Goal: Task Accomplishment & Management: Complete application form

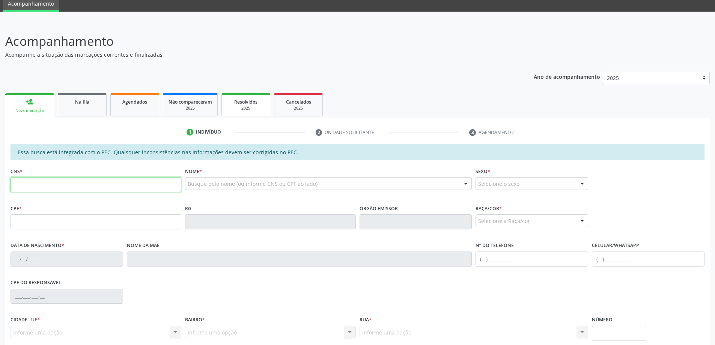
scroll to position [94, 0]
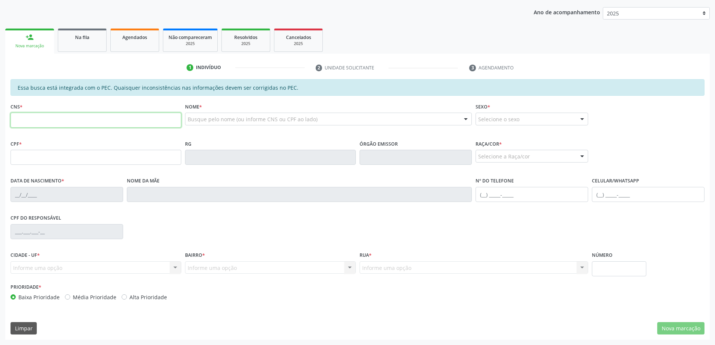
paste input "700 1019 3473 9115"
type input "700 1019 3473 9115"
type input "090.029.314-41"
type input "28/08/1983"
type input "Josefa Maria da Conceicao"
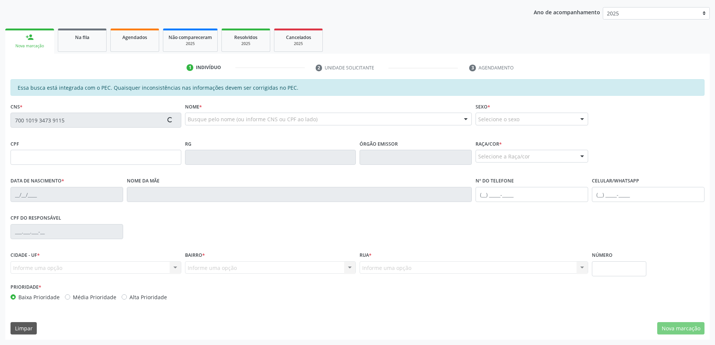
type input "(82) 98759-7110"
type input "(82) 9427-2022"
type input "S/N"
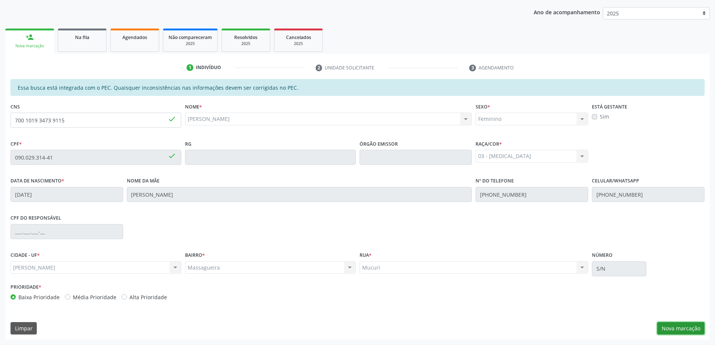
click at [683, 322] on button "Nova marcação" at bounding box center [680, 328] width 47 height 13
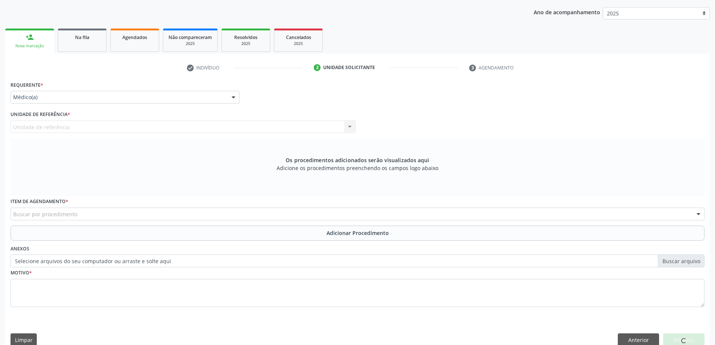
scroll to position [0, 0]
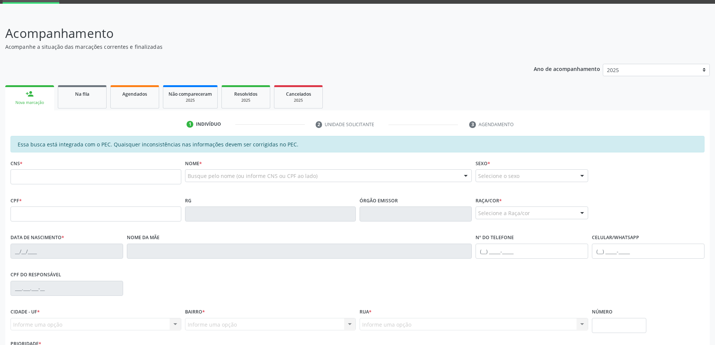
scroll to position [94, 0]
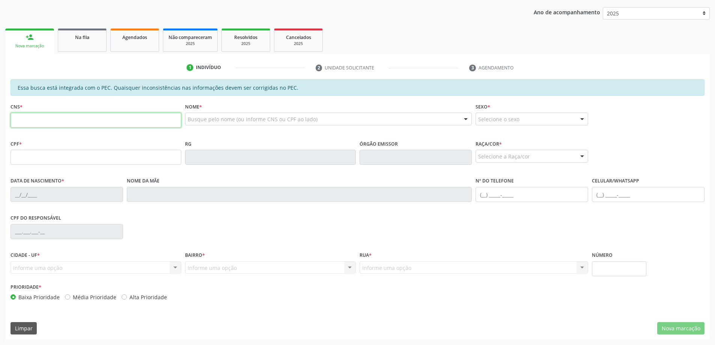
paste input "700 4011 1363 0850"
type input "700 4011 1363 0850"
type input "150.407.934-56"
type input "08/11/1999"
type input "Maria Edlene dos Santos"
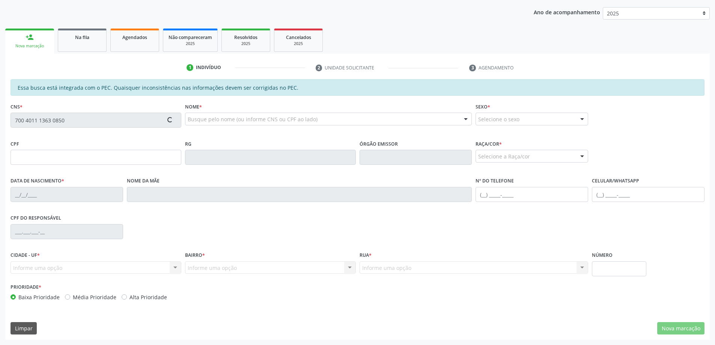
type input "(82) 9191-5207"
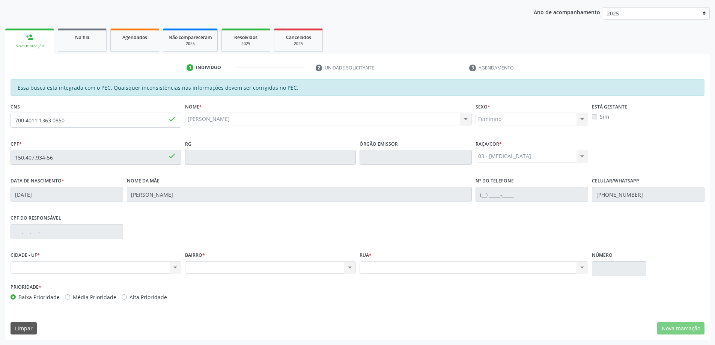
click at [123, 266] on div "Nenhum resultado encontrado para: " " Não há nenhuma opção para ser exibida." at bounding box center [96, 267] width 171 height 13
click at [168, 266] on div "Nenhum resultado encontrado para: " " Não há nenhuma opção para ser exibida." at bounding box center [96, 267] width 171 height 13
click at [174, 266] on div "Nenhum resultado encontrado para: " " Não há nenhuma opção para ser exibida." at bounding box center [96, 267] width 171 height 13
click at [263, 268] on div "Nenhum resultado encontrado para: " " Não há nenhuma opção para ser exibida." at bounding box center [270, 267] width 171 height 13
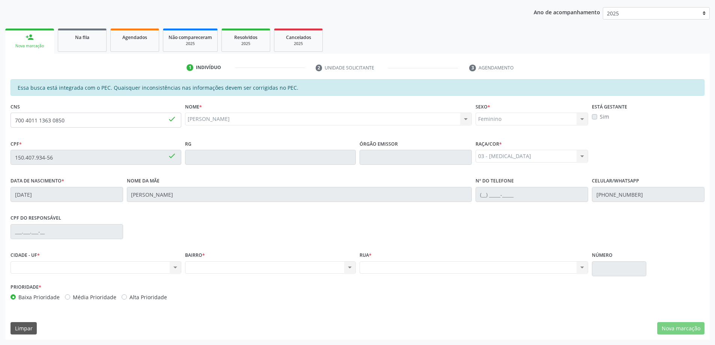
click at [512, 275] on div "Rua * Nenhum resultado encontrado para: " " Não há nenhuma opção para ser exibi…" at bounding box center [474, 266] width 233 height 32
click at [122, 266] on div "Nenhum resultado encontrado para: " " Não há nenhuma opção para ser exibida." at bounding box center [96, 267] width 171 height 13
drag, startPoint x: 122, startPoint y: 266, endPoint x: 183, endPoint y: 249, distance: 63.1
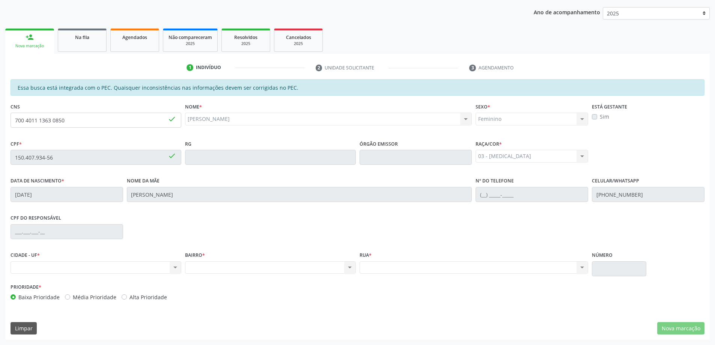
click at [183, 250] on div "BAIRRO * Nenhum resultado encontrado para: " " Não há nenhuma opção para ser ex…" at bounding box center [270, 266] width 174 height 32
click at [235, 271] on div "Nenhum resultado encontrado para: " " Não há nenhuma opção para ser exibida." at bounding box center [270, 267] width 171 height 13
click at [349, 271] on div "Nenhum resultado encontrado para: " " Não há nenhuma opção para ser exibida." at bounding box center [270, 267] width 171 height 13
drag, startPoint x: 349, startPoint y: 269, endPoint x: 238, endPoint y: 200, distance: 130.1
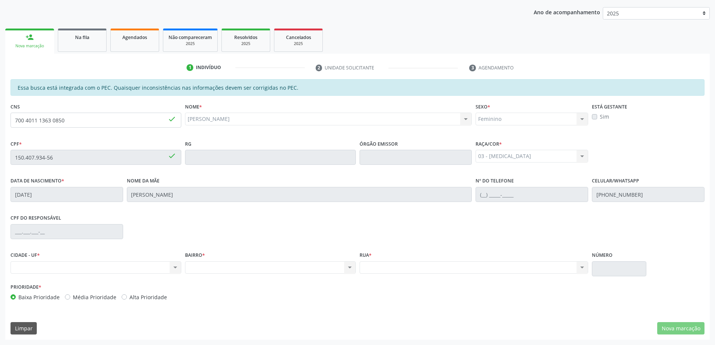
click at [335, 263] on div "Nenhum resultado encontrado para: " " Não há nenhuma opção para ser exibida." at bounding box center [270, 267] width 171 height 13
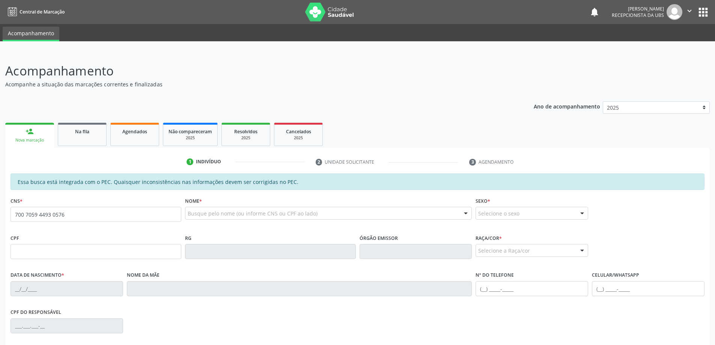
type input "700 7059 4493 0576"
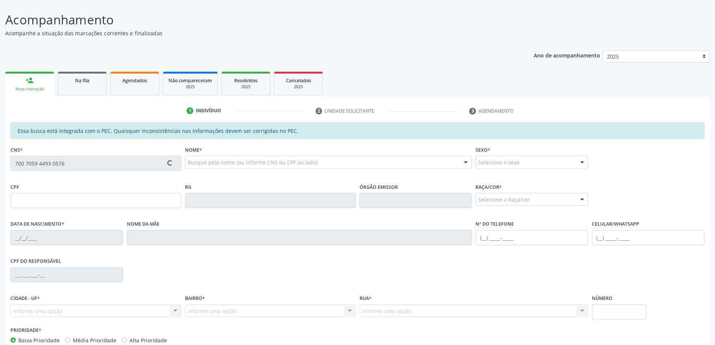
scroll to position [94, 0]
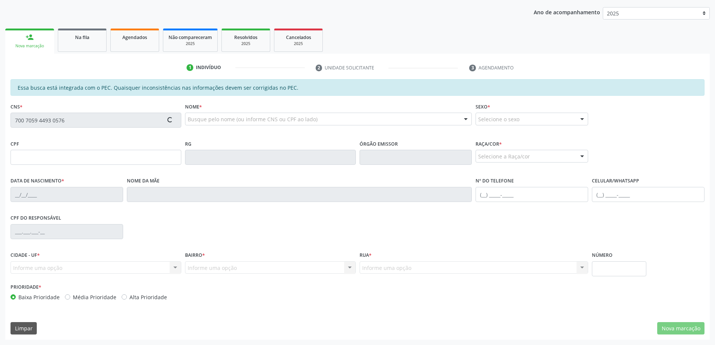
type input "006.343.094-04"
type input "01/06/2025"
type input "Maria Lizete Santos de Carvalho"
type input "(82) 9398-3025"
type input "103"
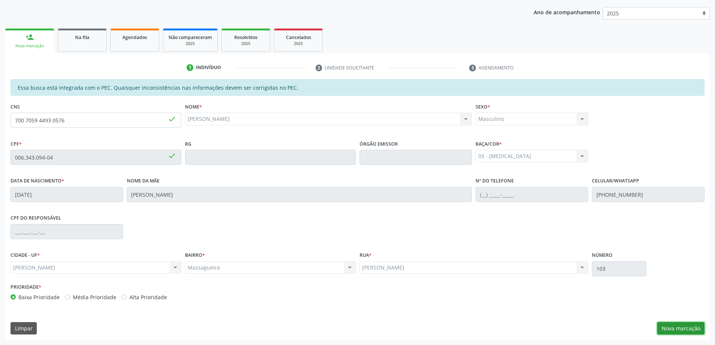
click at [661, 330] on button "Nova marcação" at bounding box center [680, 328] width 47 height 13
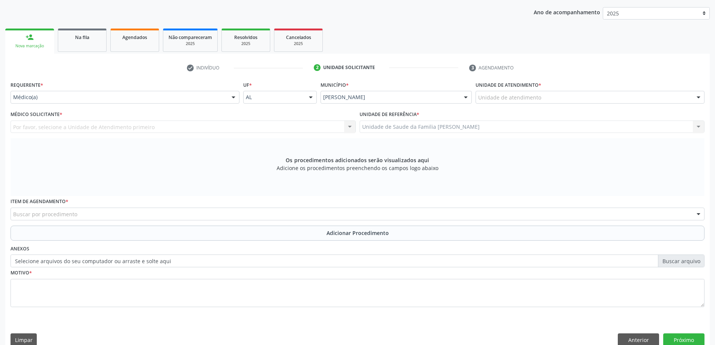
click at [189, 125] on div "Por favor, selecione a Unidade de Atendimento primeiro Nenhum resultado encontr…" at bounding box center [183, 126] width 345 height 13
click at [189, 127] on div "Por favor, selecione a Unidade de Atendimento primeiro Nenhum resultado encontr…" at bounding box center [183, 126] width 345 height 13
click at [191, 131] on div "Por favor, selecione a Unidade de Atendimento primeiro Nenhum resultado encontr…" at bounding box center [183, 126] width 345 height 13
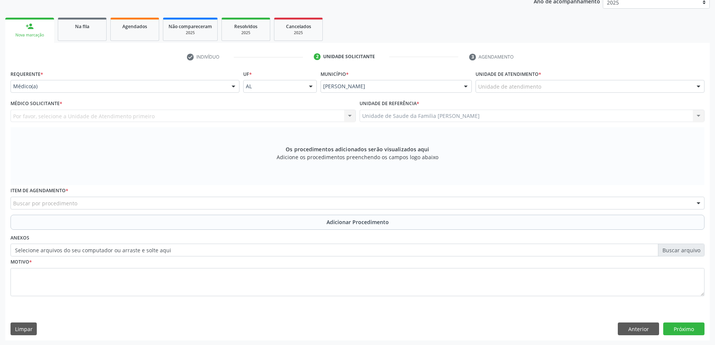
scroll to position [106, 0]
click at [190, 115] on div "Por favor, selecione a Unidade de Atendimento primeiro Nenhum resultado encontr…" at bounding box center [183, 115] width 345 height 13
click at [562, 91] on div "Unidade de atendimento" at bounding box center [589, 85] width 229 height 13
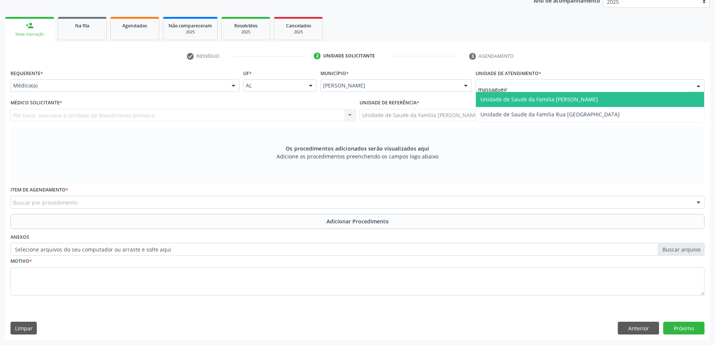
type input "massagueira"
click at [564, 93] on span "Unidade de Saude da Familia [PERSON_NAME]" at bounding box center [590, 99] width 228 height 15
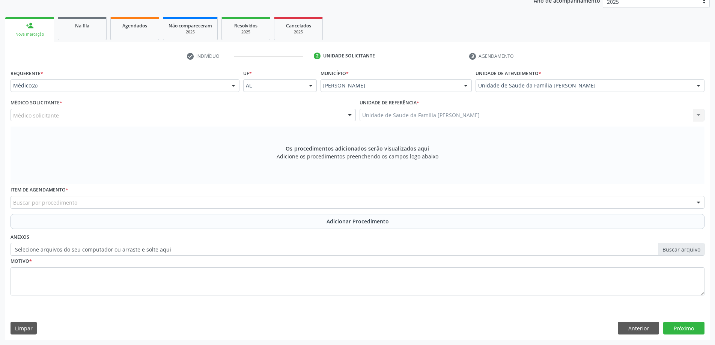
click at [210, 118] on div "Médico solicitante" at bounding box center [183, 115] width 345 height 13
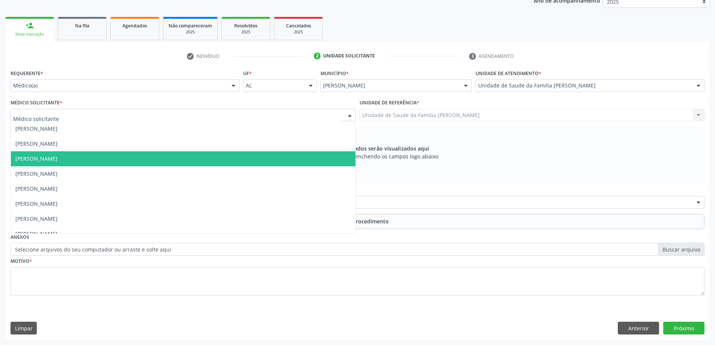
click at [87, 152] on span "[PERSON_NAME]" at bounding box center [183, 158] width 344 height 15
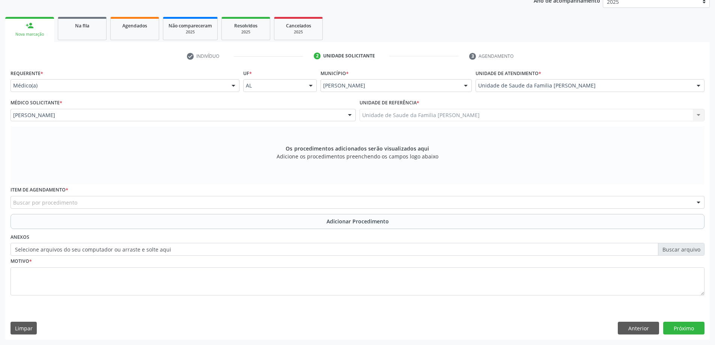
click at [386, 116] on div "Unidade de Saude da Familia Massagueira Unidade de Saude da Familia Massagueira…" at bounding box center [531, 115] width 345 height 13
click at [684, 118] on div "Unidade de Saude da Familia Massagueira Unidade de Saude da Familia Massagueira…" at bounding box center [531, 115] width 345 height 13
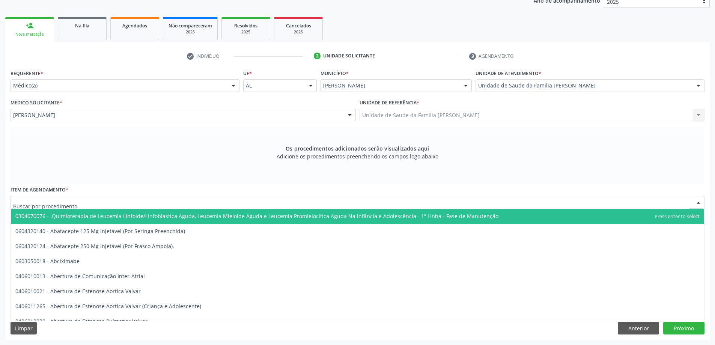
click at [132, 201] on div at bounding box center [358, 202] width 694 height 13
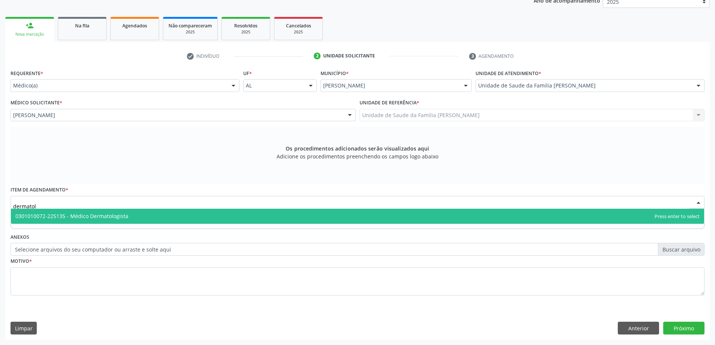
type input "dermatolo"
click at [138, 216] on span "0301010072-225135 - Médico Dermatologista" at bounding box center [357, 216] width 693 height 15
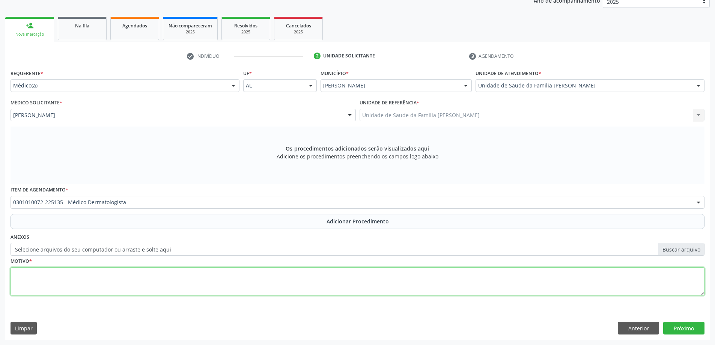
click at [133, 277] on textarea at bounding box center [358, 281] width 694 height 29
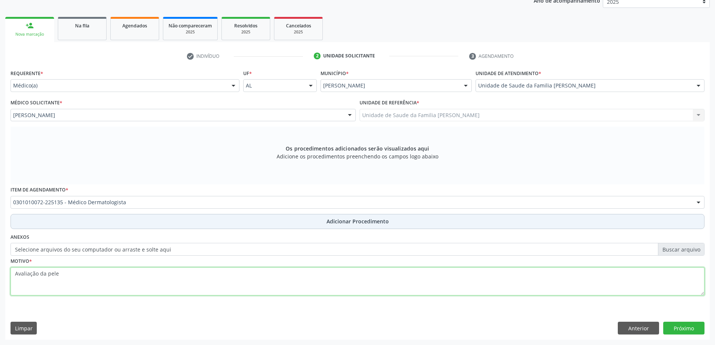
type textarea "Avaliação da pele"
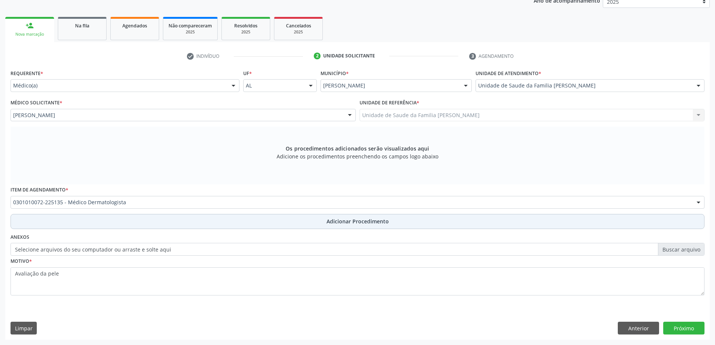
click at [354, 215] on button "Adicionar Procedimento" at bounding box center [358, 221] width 694 height 15
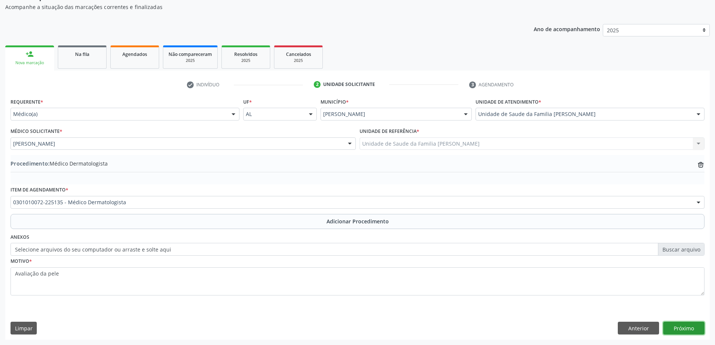
click at [683, 328] on button "Próximo" at bounding box center [683, 328] width 41 height 13
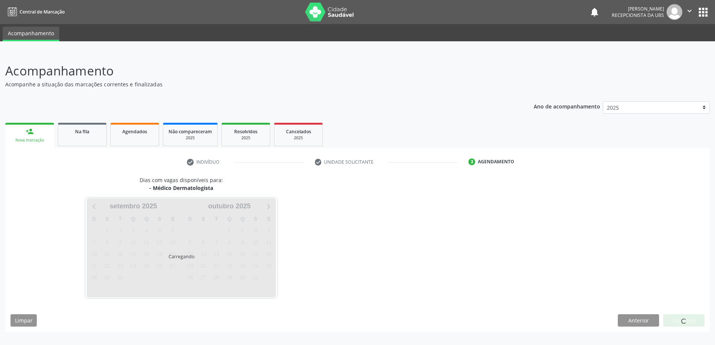
scroll to position [0, 0]
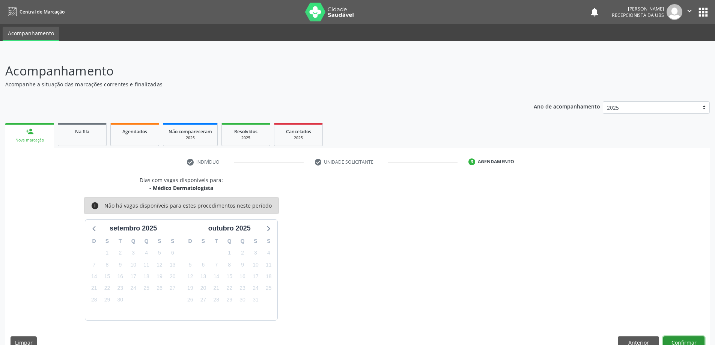
click at [684, 341] on button "Confirmar" at bounding box center [683, 342] width 41 height 13
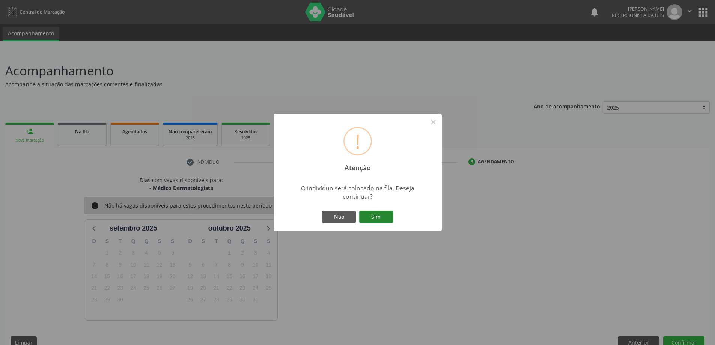
click at [377, 213] on button "Sim" at bounding box center [376, 216] width 34 height 13
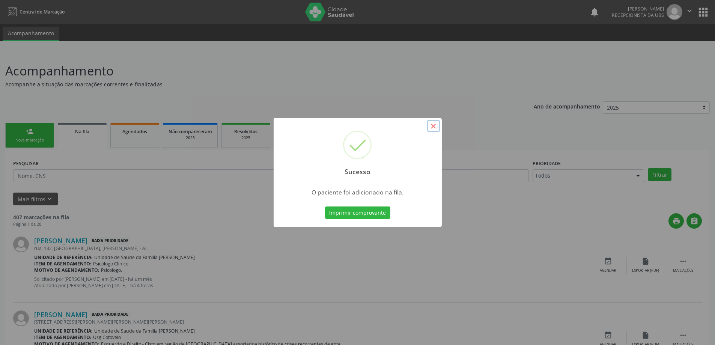
click at [435, 127] on button "×" at bounding box center [433, 126] width 13 height 13
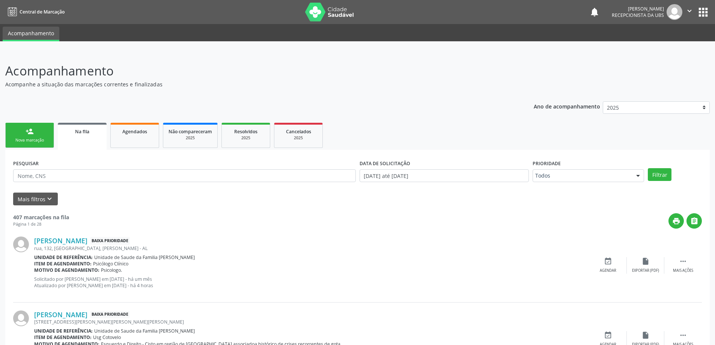
click at [30, 149] on ul "person_add Nova marcação Na fila Agendados Não compareceram 2025 Resolvidos 202…" at bounding box center [357, 135] width 704 height 29
click at [29, 138] on div "Nova marcação" at bounding box center [30, 140] width 38 height 6
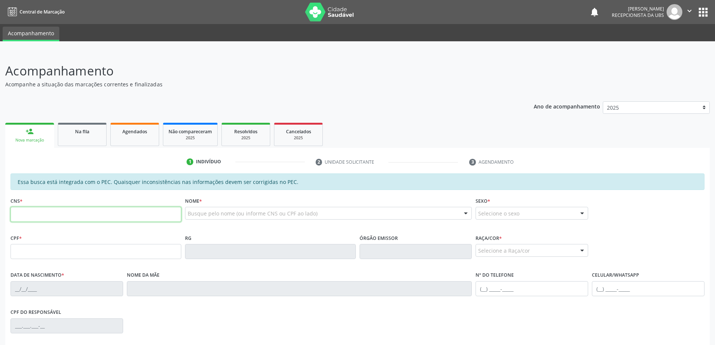
click at [88, 220] on input "text" at bounding box center [96, 214] width 171 height 15
click at [114, 218] on input "text" at bounding box center [96, 214] width 171 height 15
paste input "706 4086 5453 1681"
type input "706 4086 5453 1681"
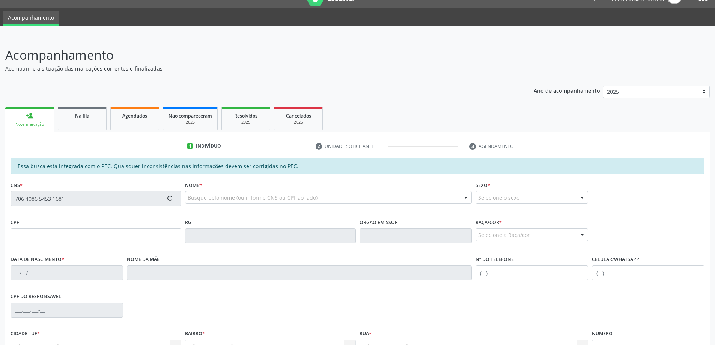
type input "088.274.224-80"
type input "24/08/1987"
type input "Maria Quiteria da Conceicao"
type input "(82) 98703-9229"
type input "S/N"
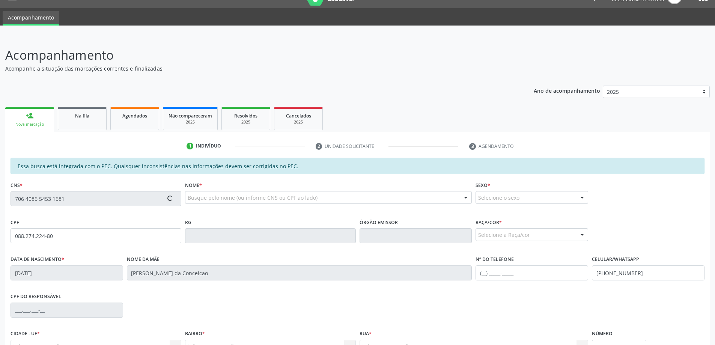
scroll to position [94, 0]
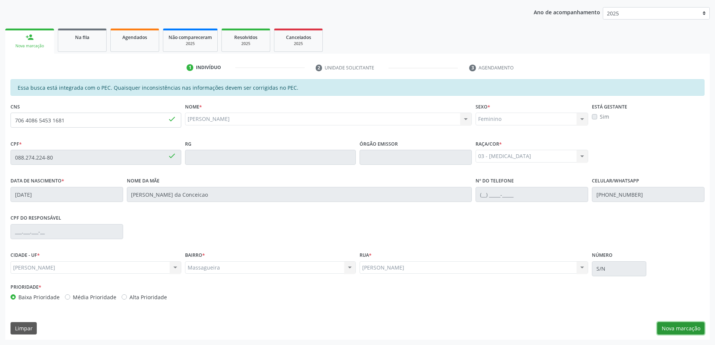
click at [688, 333] on button "Nova marcação" at bounding box center [680, 328] width 47 height 13
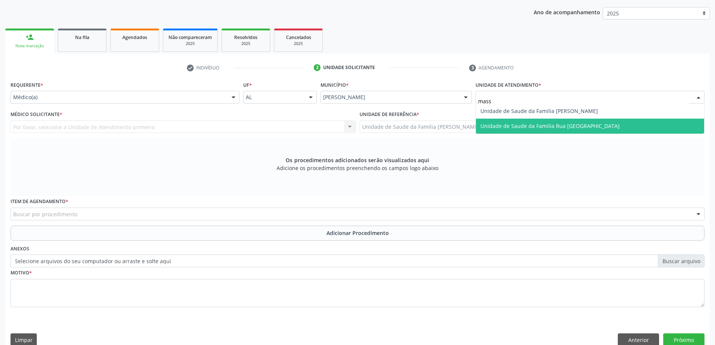
type input "massa"
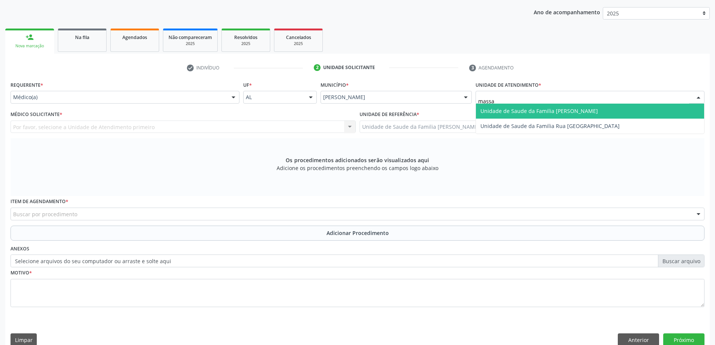
click at [517, 107] on span "Unidade de Saude da Familia [PERSON_NAME]" at bounding box center [538, 110] width 117 height 7
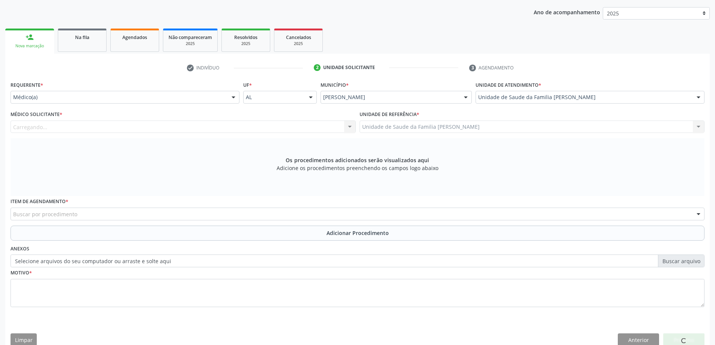
click at [198, 130] on div "Carregando... Nenhum resultado encontrado para: " " Não há nenhuma opção para s…" at bounding box center [183, 126] width 345 height 13
click at [200, 123] on div "Médico solicitante" at bounding box center [183, 126] width 345 height 13
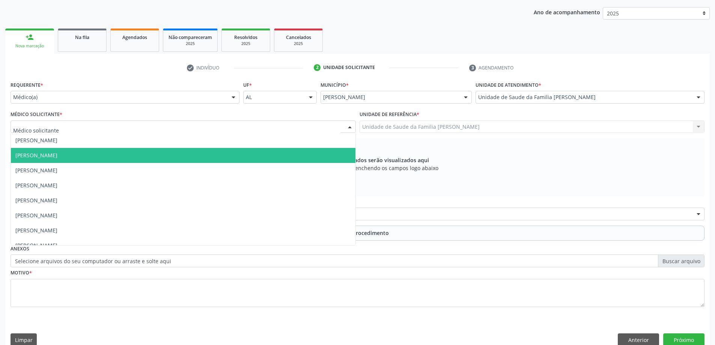
click at [90, 152] on span "[PERSON_NAME]" at bounding box center [183, 155] width 344 height 15
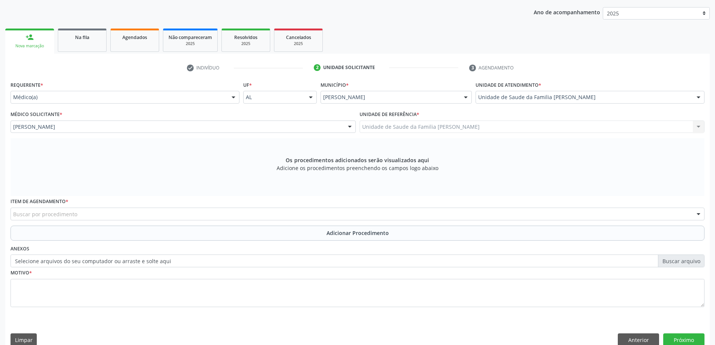
click at [278, 212] on div "Buscar por procedimento" at bounding box center [358, 213] width 694 height 13
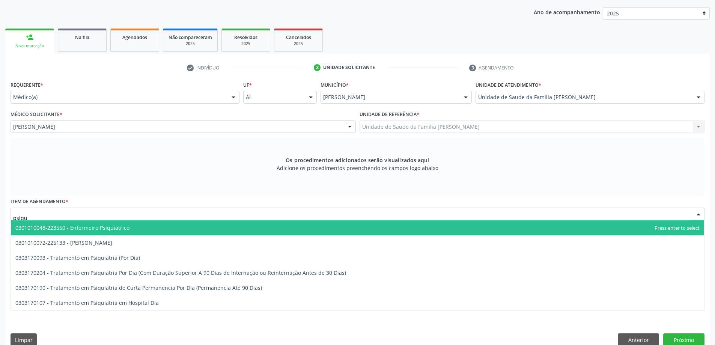
type input "psiqui"
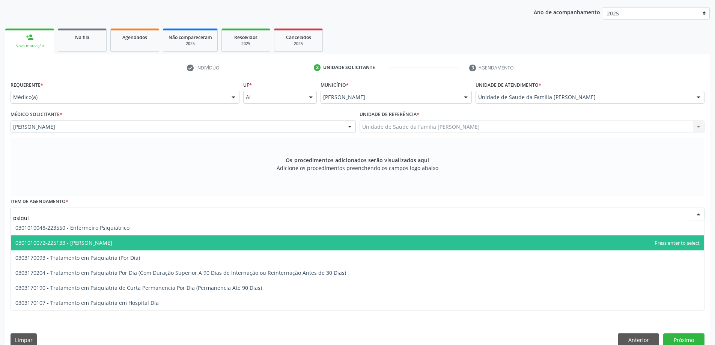
click at [90, 240] on span "0301010072-225133 - Médico Psiquiatra" at bounding box center [63, 242] width 97 height 7
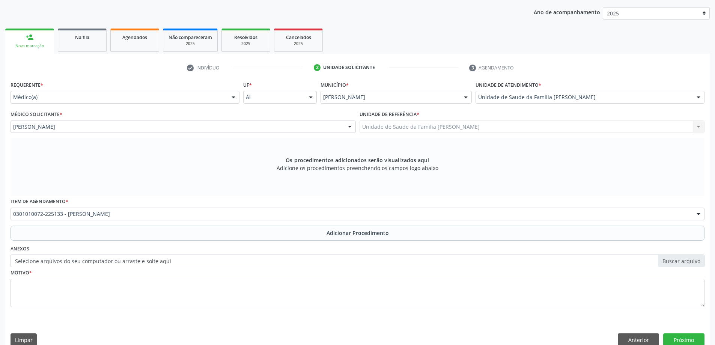
scroll to position [106, 0]
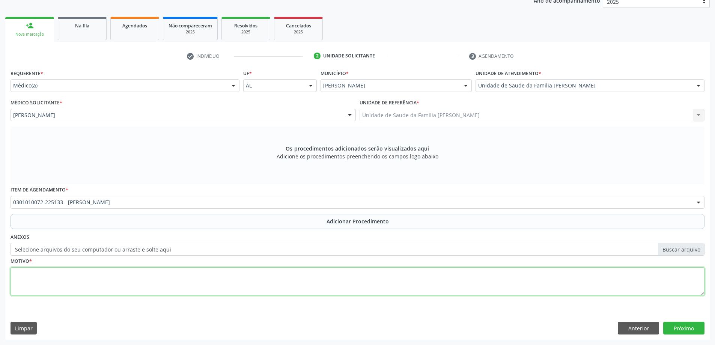
click at [144, 271] on textarea at bounding box center [358, 281] width 694 height 29
click at [17, 272] on textarea "Pciente" at bounding box center [358, 281] width 694 height 29
click at [48, 271] on textarea "Paciente" at bounding box center [358, 281] width 694 height 29
click at [50, 274] on textarea "Paciente com asiedade" at bounding box center [358, 281] width 694 height 29
click at [53, 274] on textarea "Paciente com asiedade" at bounding box center [358, 281] width 694 height 29
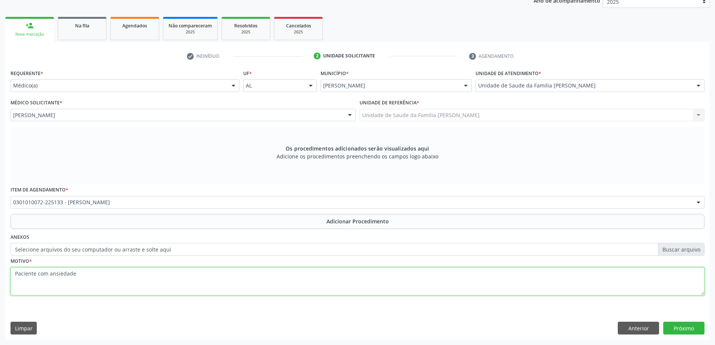
click at [103, 276] on textarea "Paciente com ansiedade" at bounding box center [358, 281] width 694 height 29
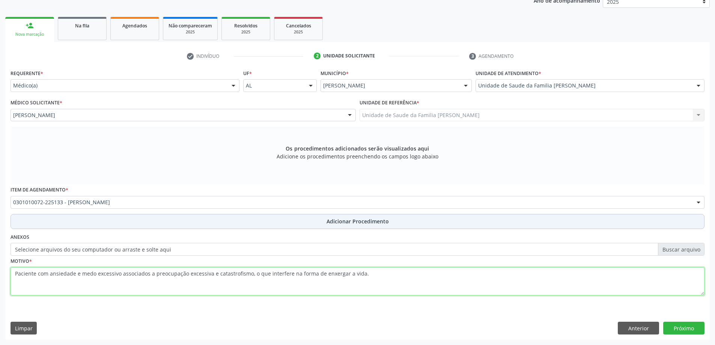
type textarea "Paciente com ansiedade e medo excessivo associados a preocupação excessiva e ca…"
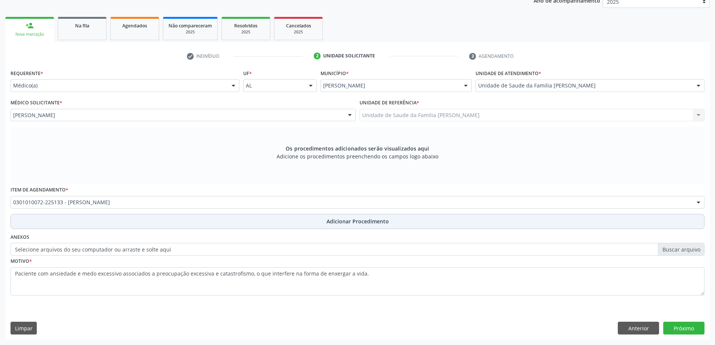
click at [473, 221] on button "Adicionar Procedimento" at bounding box center [358, 221] width 694 height 15
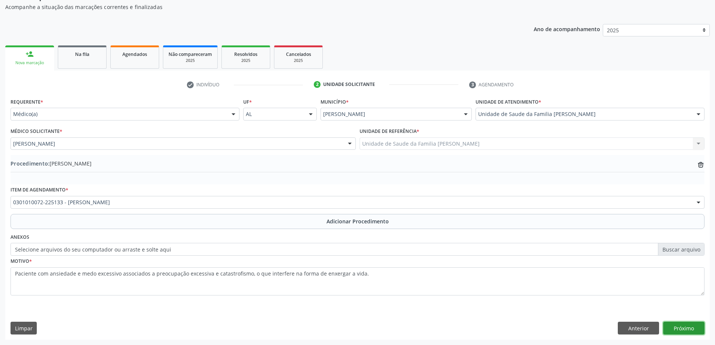
click at [696, 329] on button "Próximo" at bounding box center [683, 328] width 41 height 13
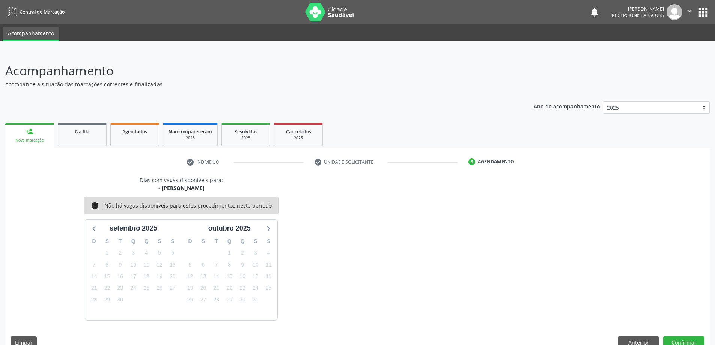
scroll to position [14, 0]
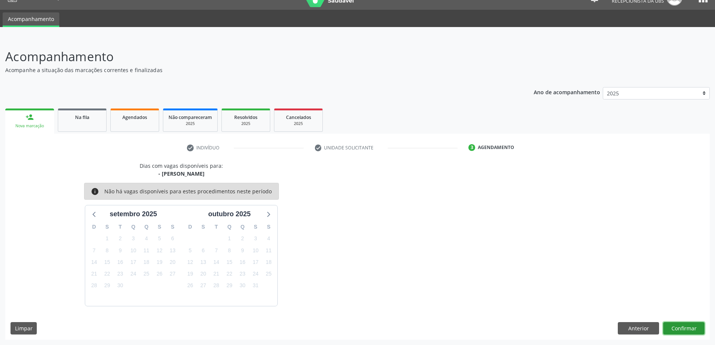
click at [687, 322] on button "Confirmar" at bounding box center [683, 328] width 41 height 13
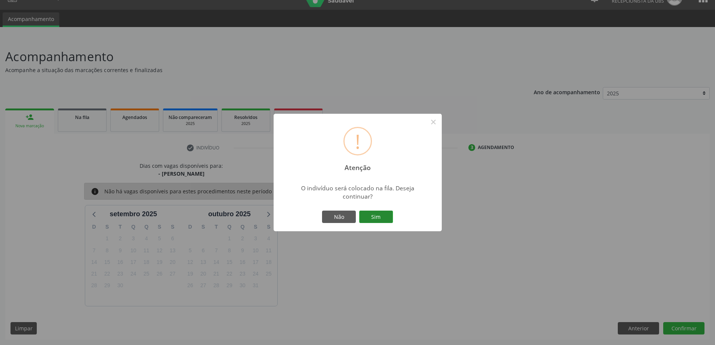
click at [377, 216] on button "Sim" at bounding box center [376, 216] width 34 height 13
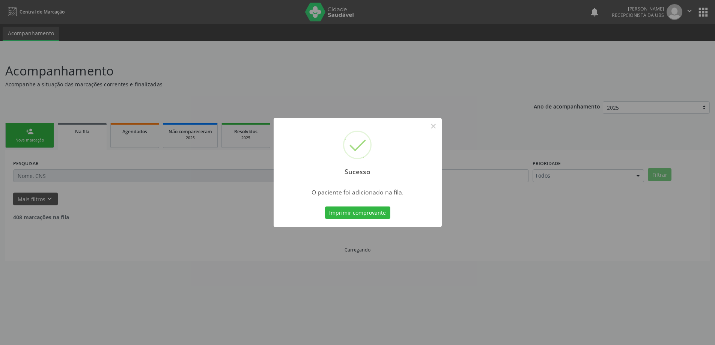
scroll to position [0, 0]
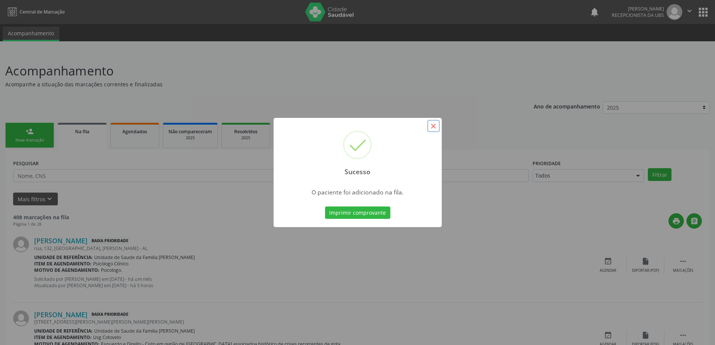
click at [435, 126] on button "×" at bounding box center [433, 126] width 13 height 13
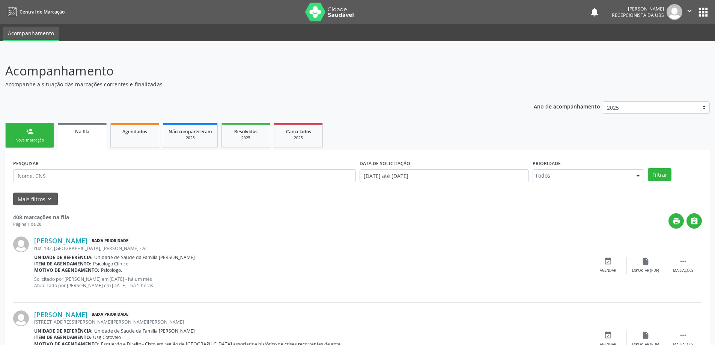
click at [36, 142] on div "Nova marcação" at bounding box center [30, 140] width 38 height 6
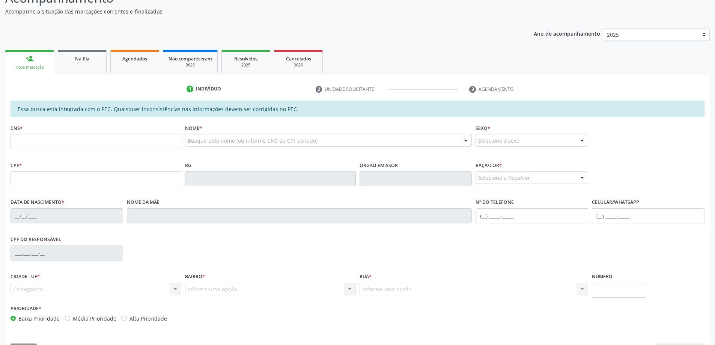
scroll to position [94, 0]
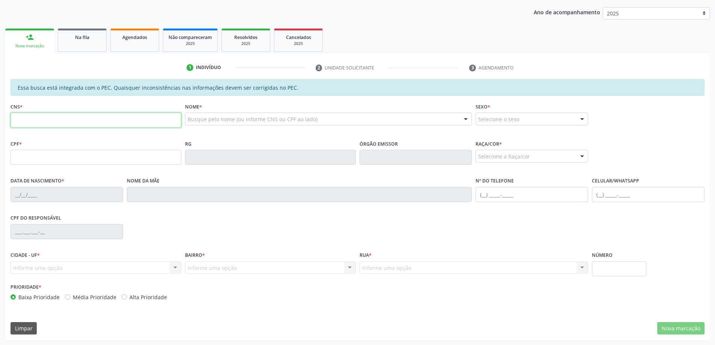
click at [135, 122] on input "text" at bounding box center [96, 120] width 171 height 15
click at [107, 120] on input "text" at bounding box center [96, 120] width 171 height 15
type input "702 4005 2523 0022"
type input "118.064.984-21"
type input "11/08/1999"
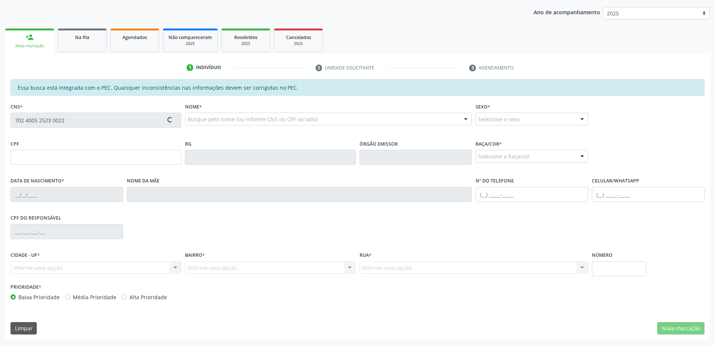
type input "Fabiana Angela de Souza Silva"
type input "(82) 98812-3228"
type input "S/N"
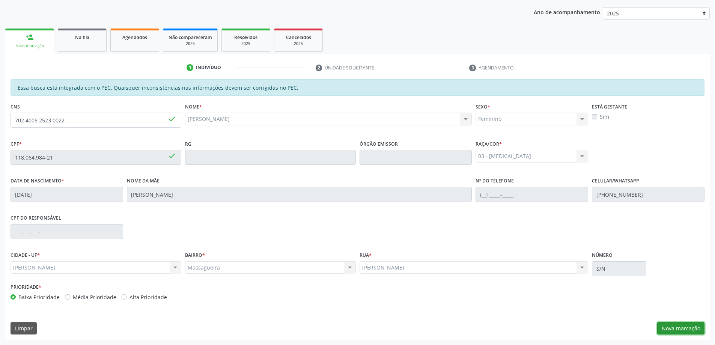
click at [667, 328] on button "Nova marcação" at bounding box center [680, 328] width 47 height 13
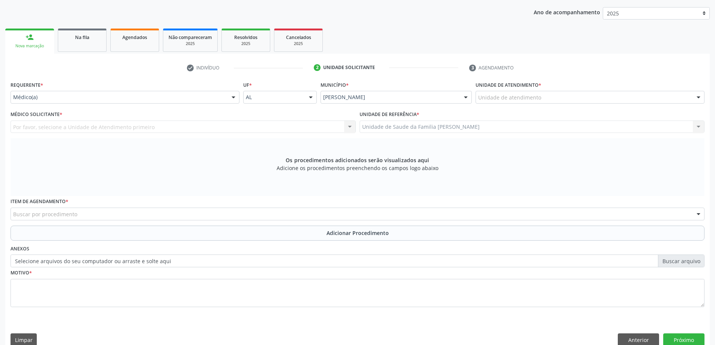
click at [585, 90] on div "Unidade de atendimento * Unidade de atendimento Aeronave Baron 58 Aeronave Cess…" at bounding box center [589, 91] width 229 height 24
click at [585, 93] on div "Unidade de atendimento" at bounding box center [589, 97] width 229 height 13
type input "massague"
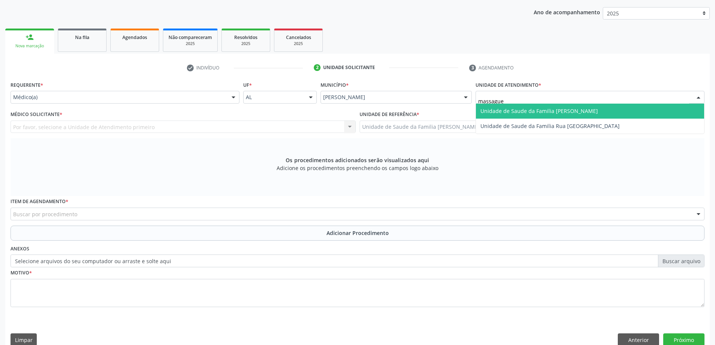
click at [588, 115] on span "Unidade de Saude da Familia [PERSON_NAME]" at bounding box center [590, 111] width 228 height 15
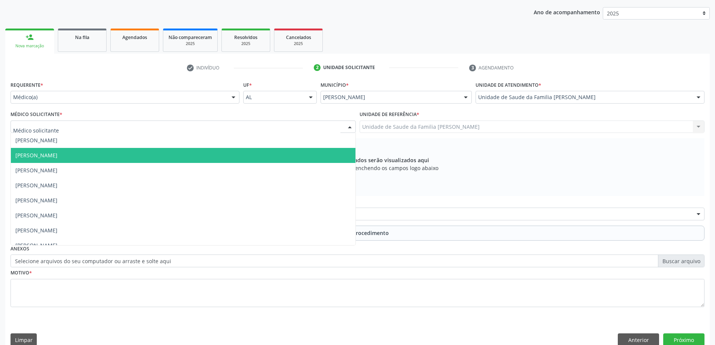
click at [57, 149] on span "[PERSON_NAME]" at bounding box center [183, 155] width 344 height 15
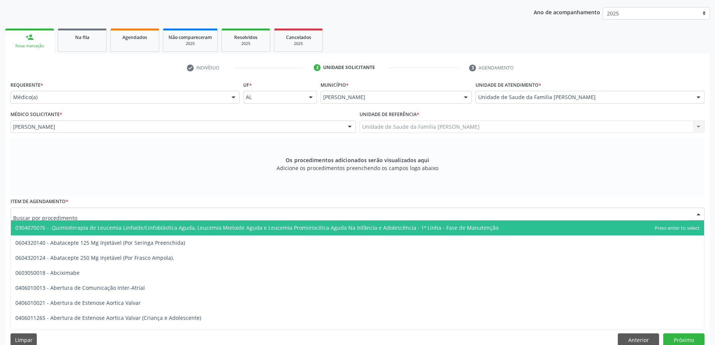
click at [230, 210] on div at bounding box center [358, 213] width 694 height 13
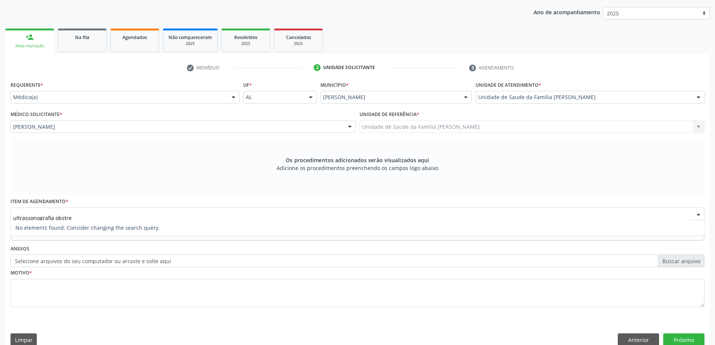
click at [54, 219] on input "ultrassonografia obstre" at bounding box center [351, 217] width 676 height 15
click at [54, 219] on input "obstre" at bounding box center [351, 217] width 676 height 15
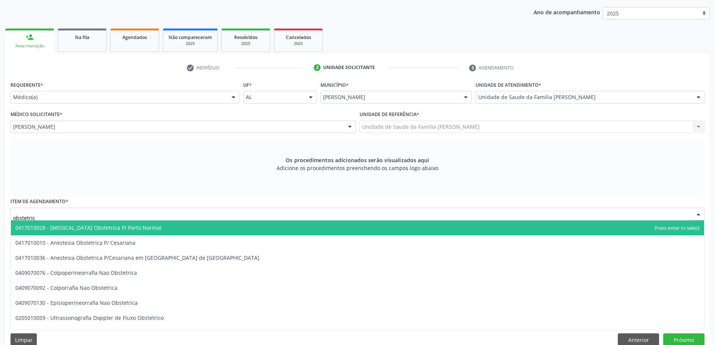
type input "obstetrica"
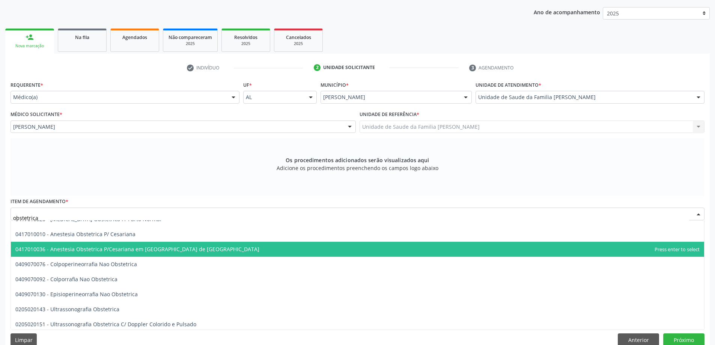
scroll to position [11, 0]
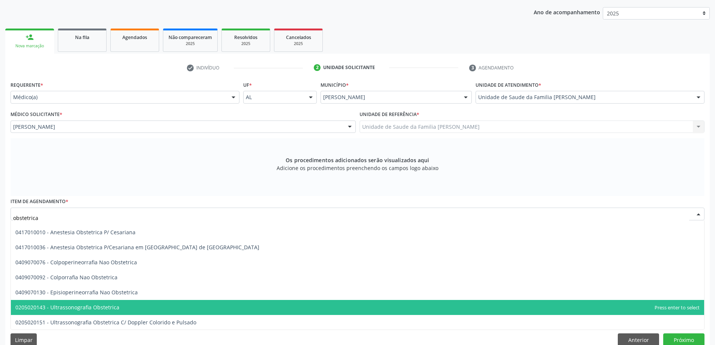
click at [113, 300] on span "0205020143 - Ultrassonografia Obstetrica" at bounding box center [357, 307] width 693 height 15
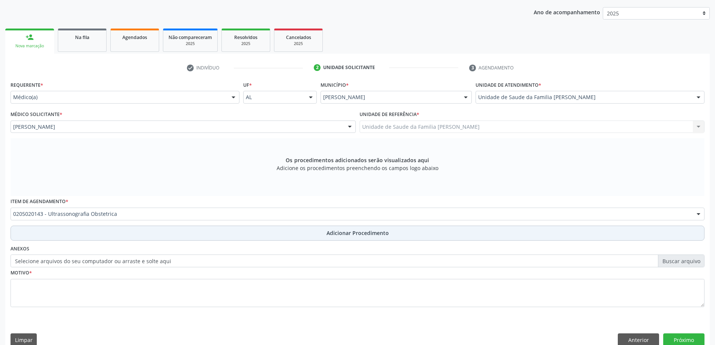
click at [107, 233] on button "Adicionar Procedimento" at bounding box center [358, 232] width 694 height 15
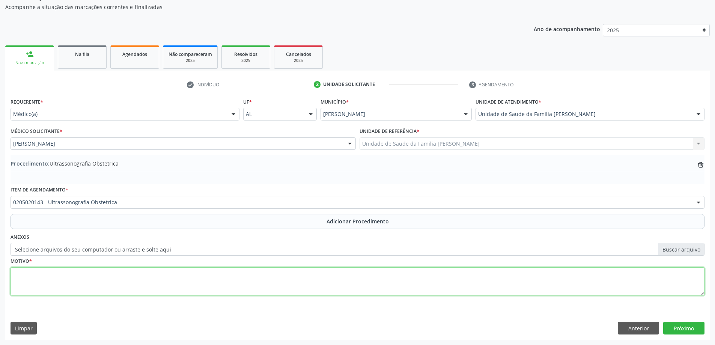
click at [116, 287] on textarea at bounding box center [358, 281] width 694 height 29
type textarea "Pé-Natal"
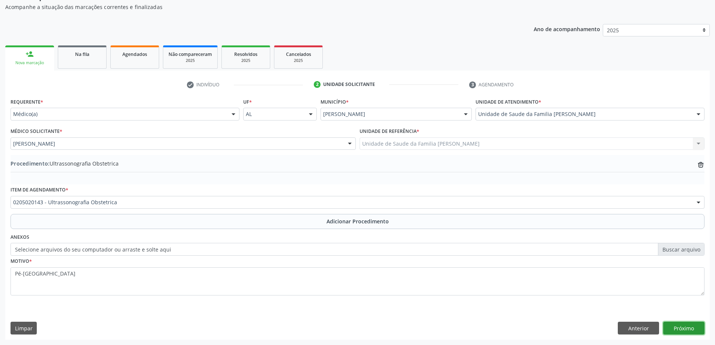
click at [688, 327] on button "Próximo" at bounding box center [683, 328] width 41 height 13
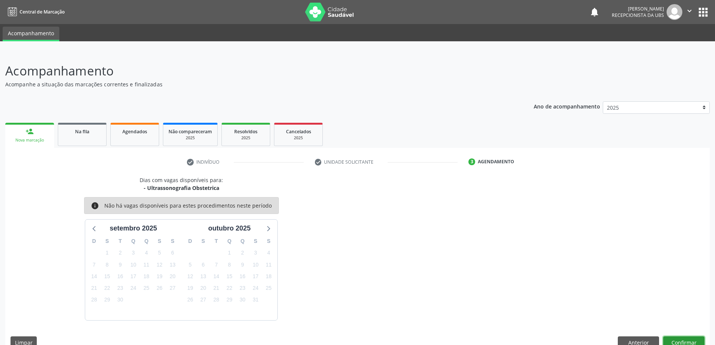
click at [691, 339] on button "Confirmar" at bounding box center [683, 342] width 41 height 13
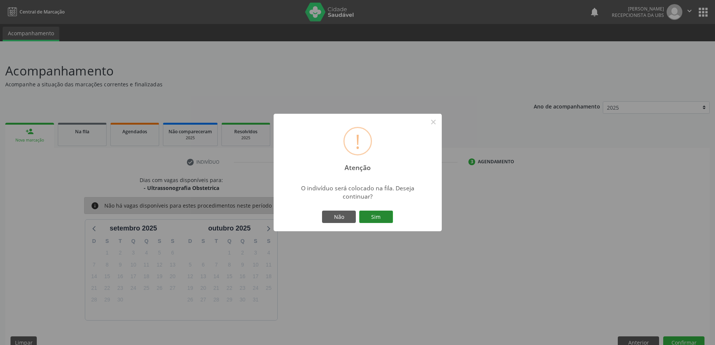
click at [379, 212] on button "Sim" at bounding box center [376, 216] width 34 height 13
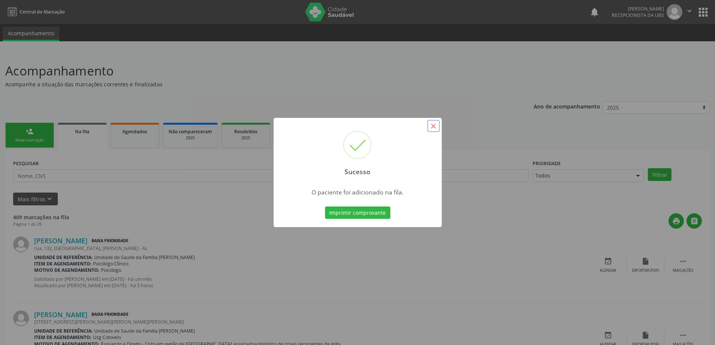
click at [430, 128] on button "×" at bounding box center [433, 126] width 13 height 13
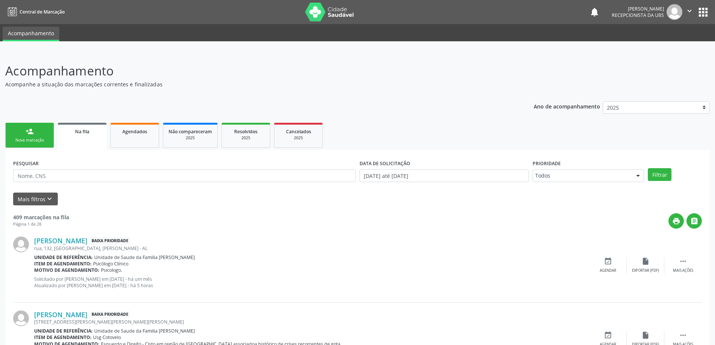
click at [34, 144] on link "person_add Nova marcação" at bounding box center [29, 135] width 49 height 25
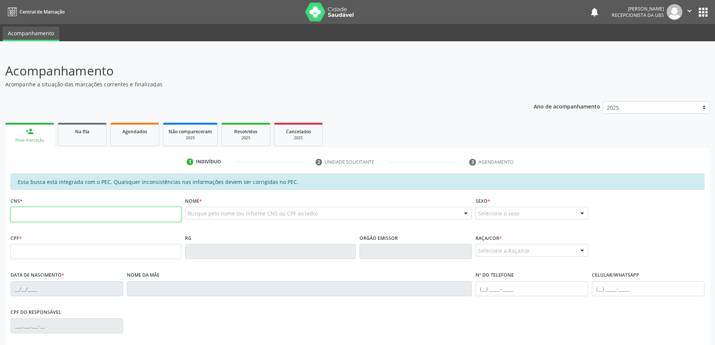
click at [107, 210] on input "text" at bounding box center [96, 214] width 171 height 15
paste input "702 3061 4448 8411"
type input "702 3061 4448 8411"
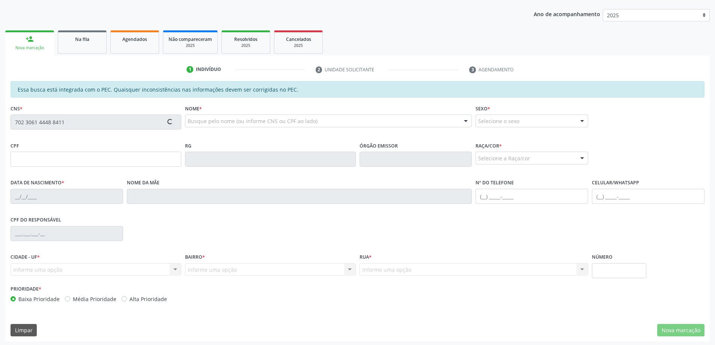
scroll to position [94, 0]
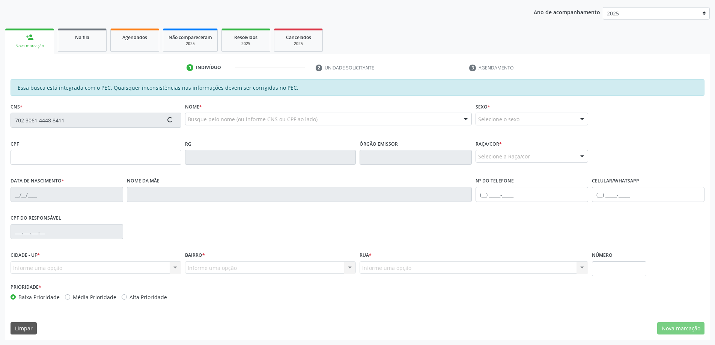
type input "118.795.254-02"
type input "14/03/1995"
type input "Edleuza Maria da Conceicao"
type input "(82) 99401-7410"
type input "S/N"
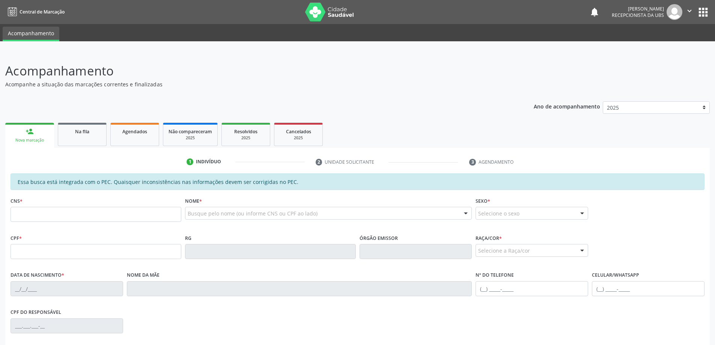
scroll to position [94, 0]
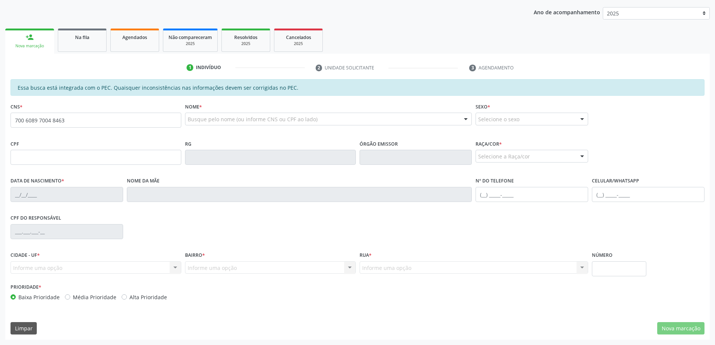
type input "700 6089 7004 8463"
type input "103.389.034-02"
type input "04/11/1993"
type input "Maria Vitoria dos Santos"
type input "(82) 99350-5952"
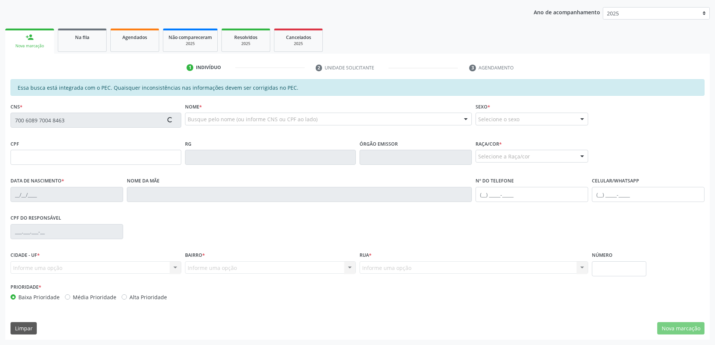
type input "S/N"
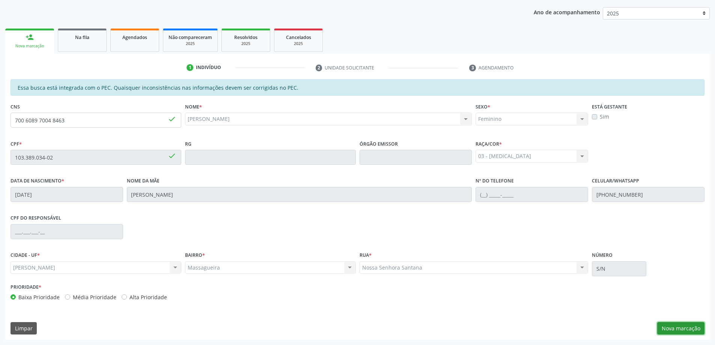
click at [663, 331] on button "Nova marcação" at bounding box center [680, 328] width 47 height 13
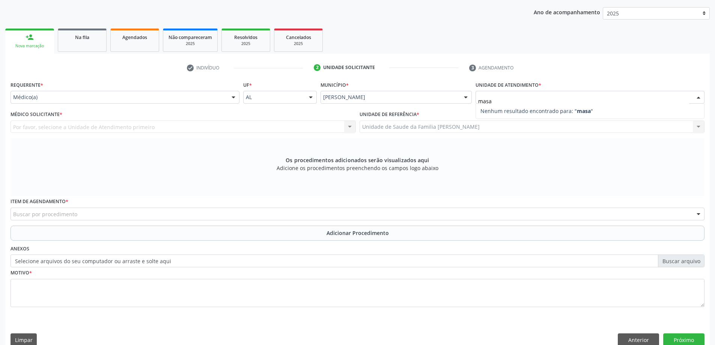
type input "mas"
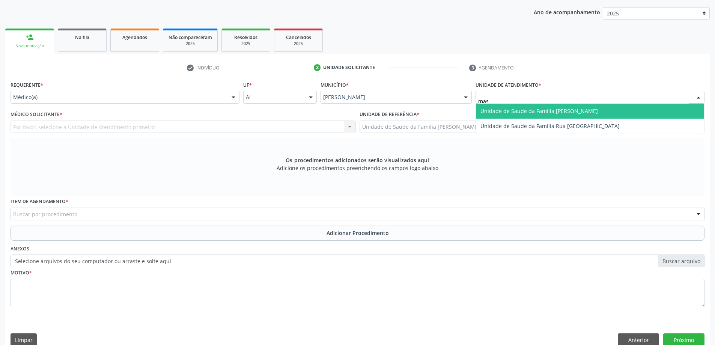
click at [574, 111] on span "Unidade de Saude da Familia [PERSON_NAME]" at bounding box center [538, 110] width 117 height 7
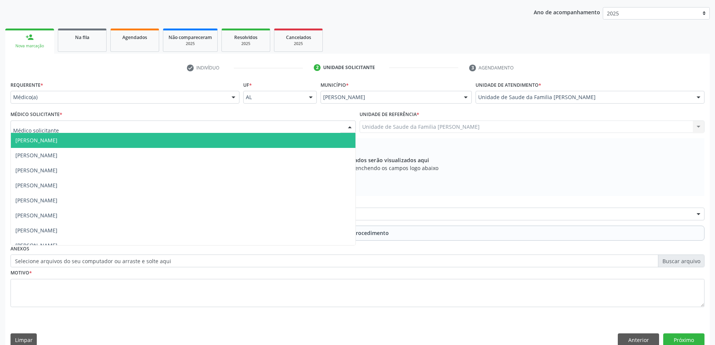
click at [72, 130] on div at bounding box center [183, 126] width 345 height 13
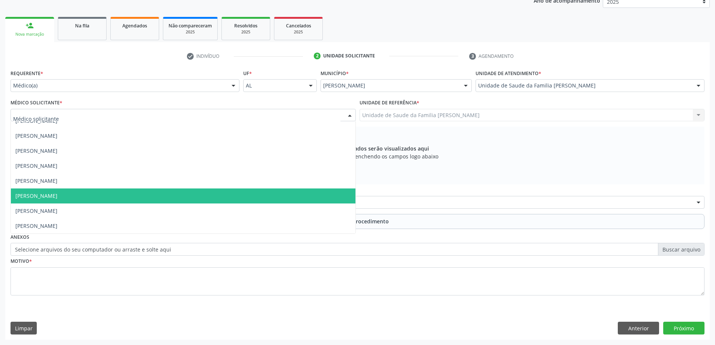
scroll to position [0, 0]
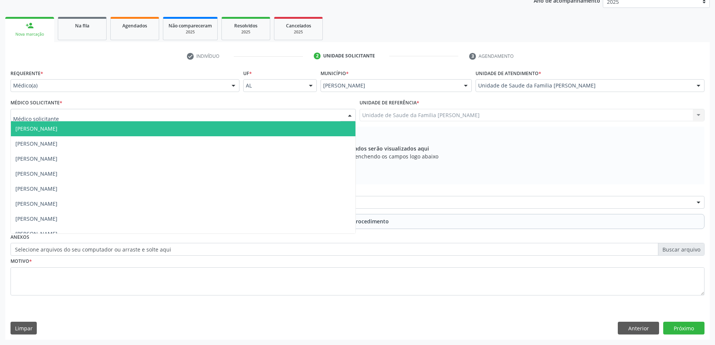
click at [82, 81] on div "Médico(a)" at bounding box center [125, 85] width 229 height 13
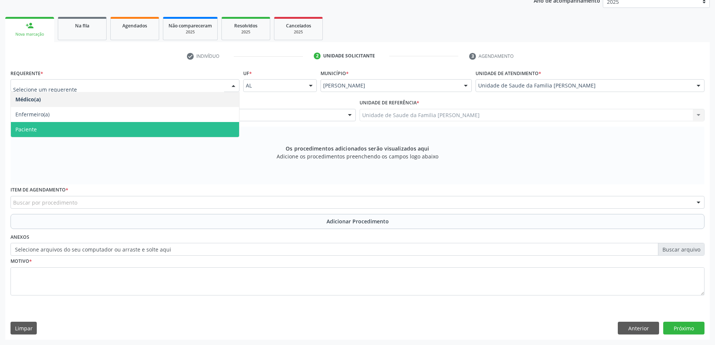
click at [77, 128] on span "Paciente" at bounding box center [125, 129] width 228 height 15
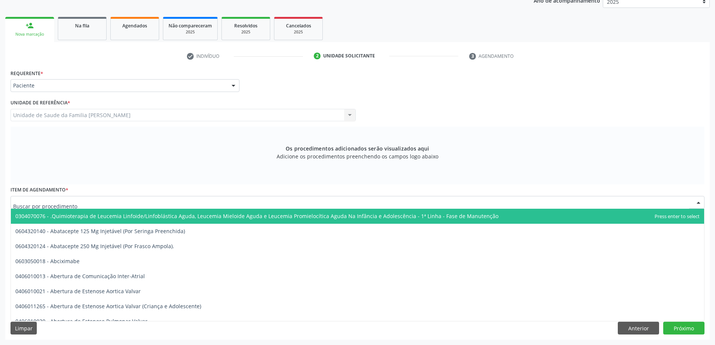
click at [179, 202] on div at bounding box center [358, 202] width 694 height 13
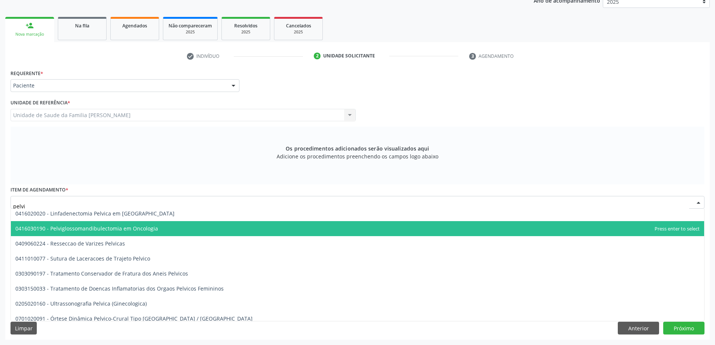
scroll to position [53, 0]
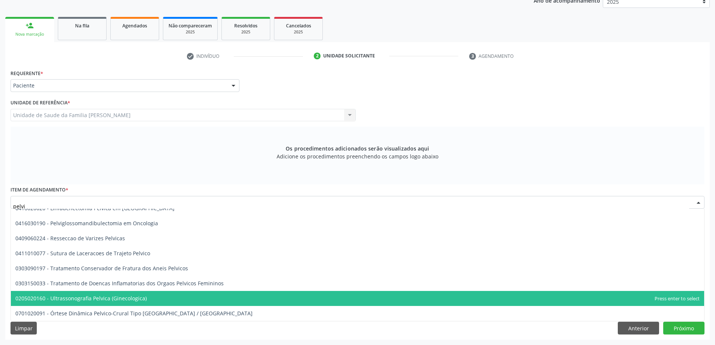
click at [127, 291] on span "0205020160 - Ultrassonografia Pelvica (Ginecologica)" at bounding box center [357, 298] width 693 height 15
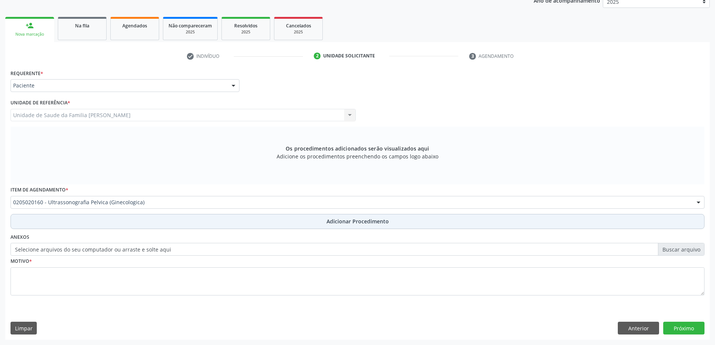
click at [189, 222] on button "Adicionar Procedimento" at bounding box center [358, 221] width 694 height 15
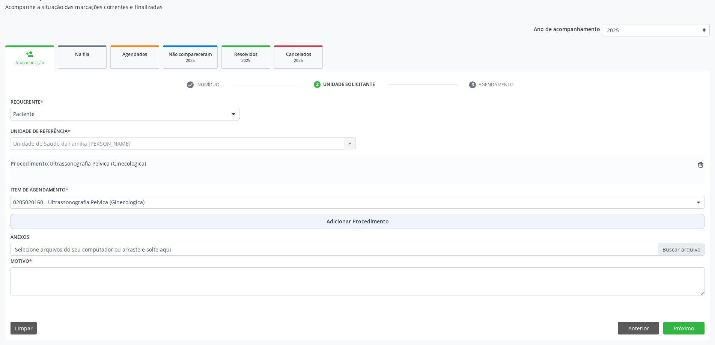
scroll to position [77, 0]
click at [224, 219] on button "Adicionar Procedimento" at bounding box center [358, 221] width 694 height 15
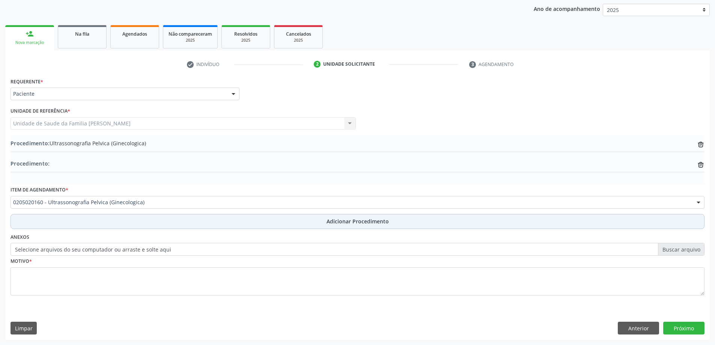
click at [224, 216] on button "Adicionar Procedimento" at bounding box center [358, 221] width 694 height 15
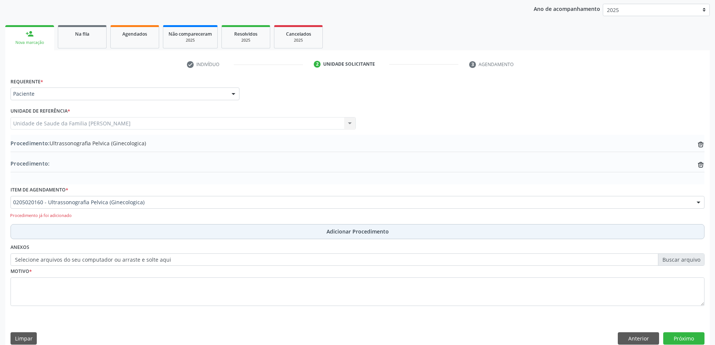
scroll to position [106, 0]
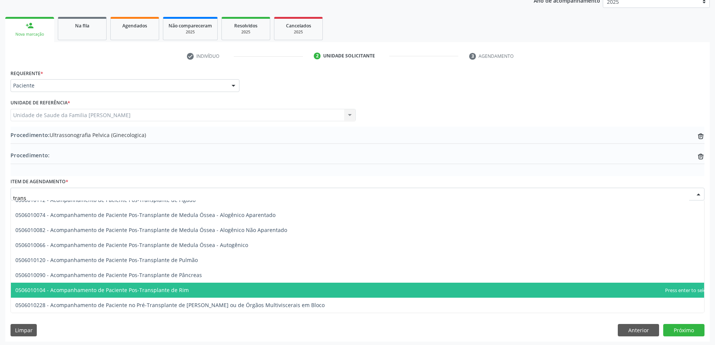
type input "transv"
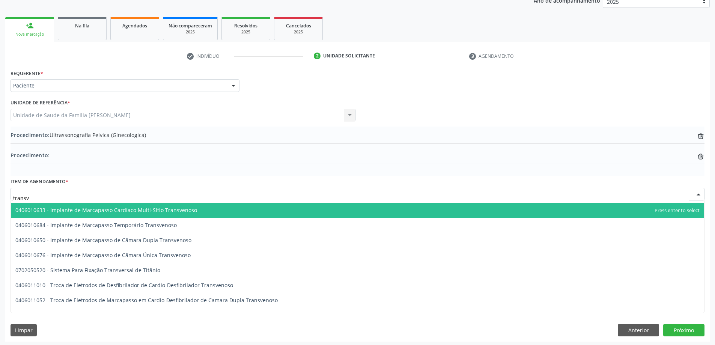
scroll to position [83, 0]
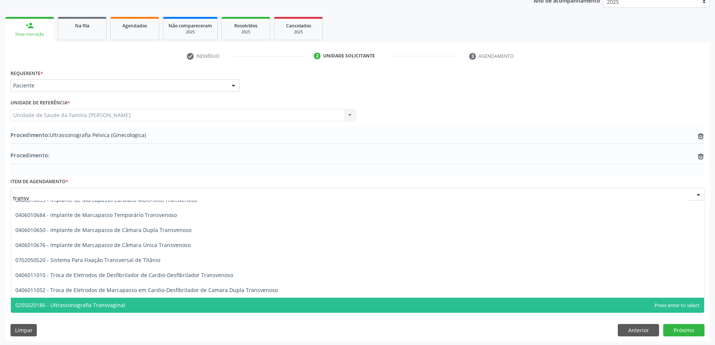
click at [189, 306] on span "0205020186 - Ultrassonografia Transvaginal" at bounding box center [357, 305] width 693 height 15
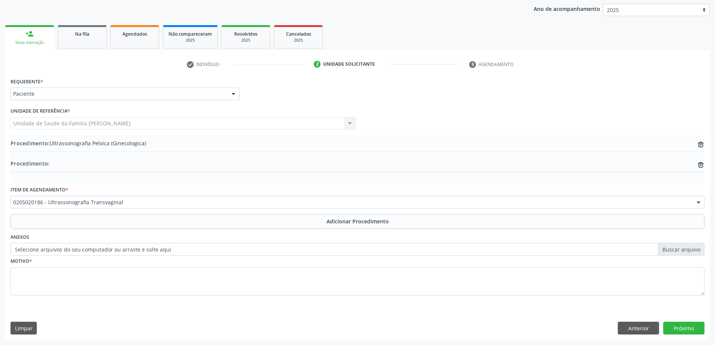
scroll to position [98, 0]
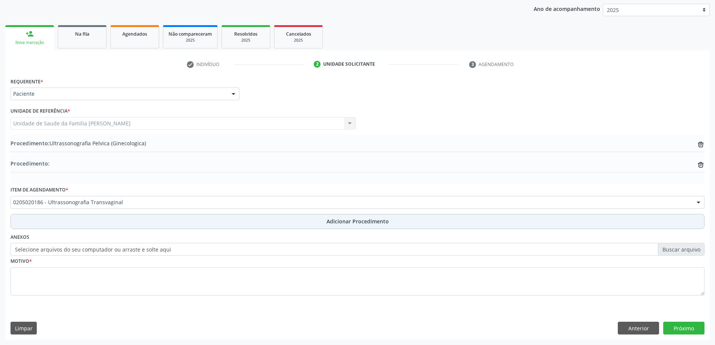
click at [200, 221] on button "Adicionar Procedimento" at bounding box center [358, 221] width 694 height 15
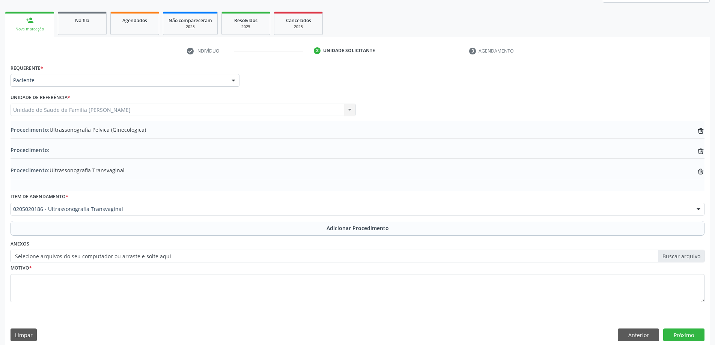
scroll to position [118, 0]
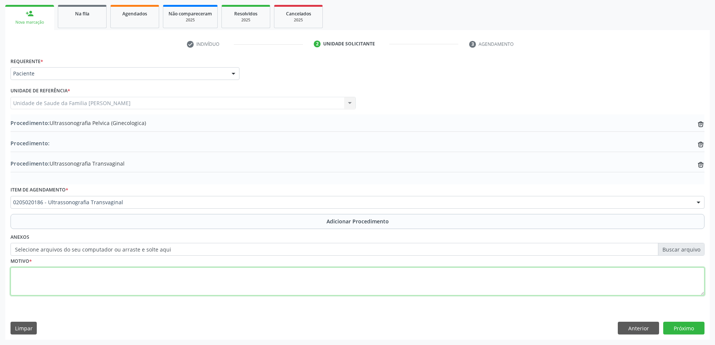
click at [185, 286] on textarea at bounding box center [358, 281] width 694 height 29
type textarea "Avaliação"
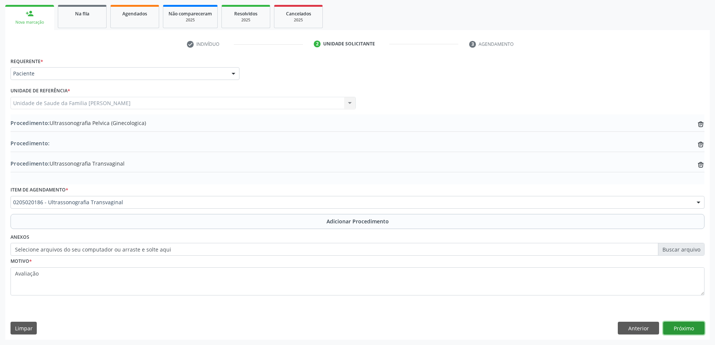
click at [692, 326] on button "Próximo" at bounding box center [683, 328] width 41 height 13
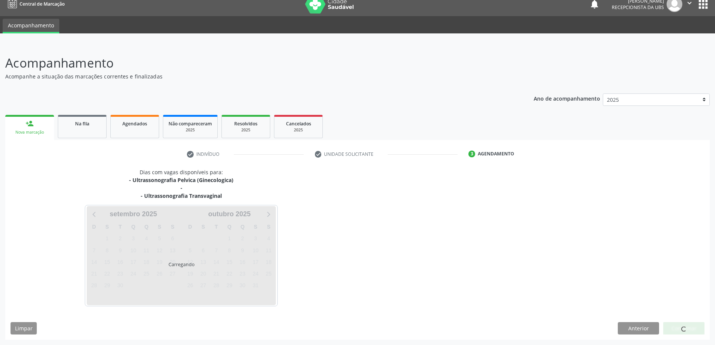
scroll to position [30, 0]
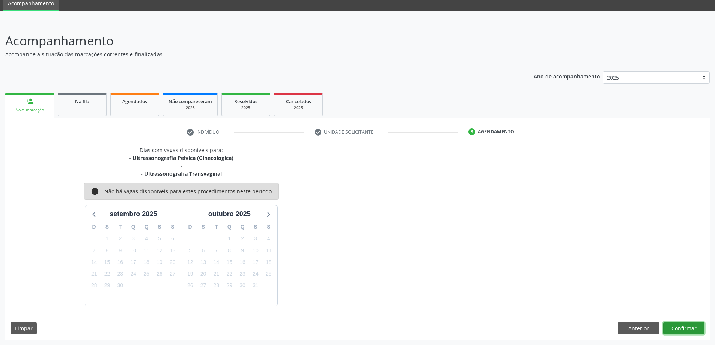
click at [675, 326] on button "Confirmar" at bounding box center [683, 328] width 41 height 13
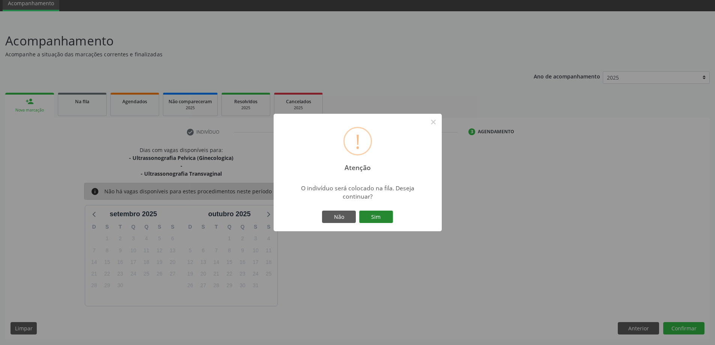
click at [375, 218] on button "Sim" at bounding box center [376, 216] width 34 height 13
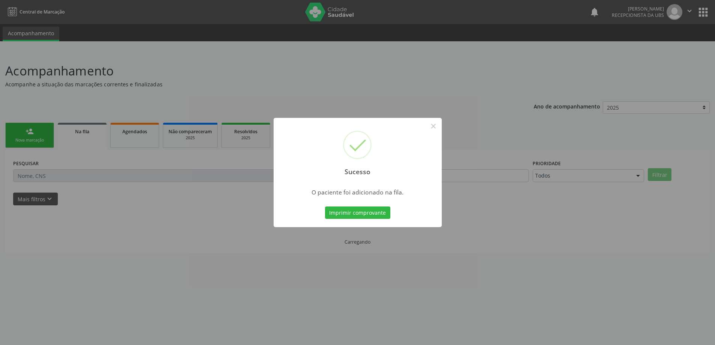
scroll to position [0, 0]
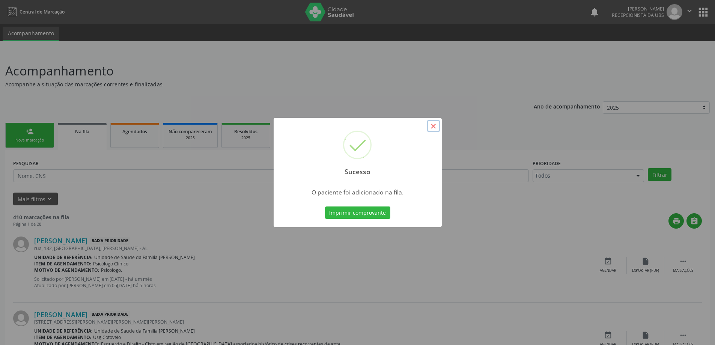
click at [431, 126] on button "×" at bounding box center [433, 126] width 13 height 13
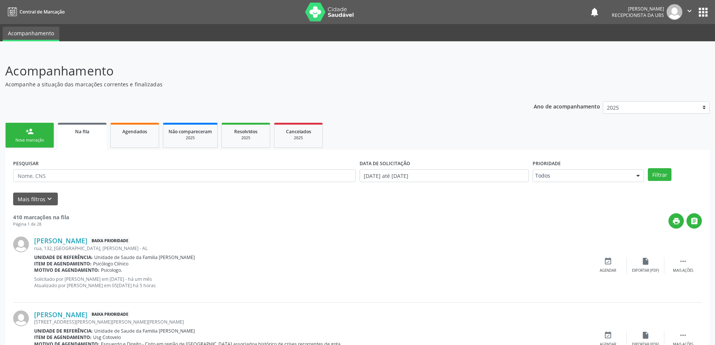
click at [45, 133] on link "person_add Nova marcação" at bounding box center [29, 135] width 49 height 25
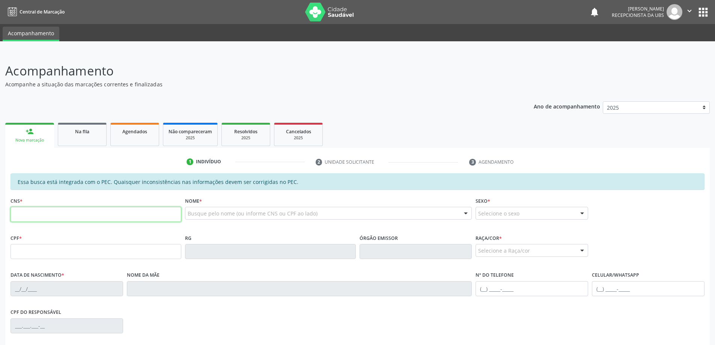
click at [66, 210] on input "text" at bounding box center [96, 214] width 171 height 15
paste input "700 3024 1244 9440"
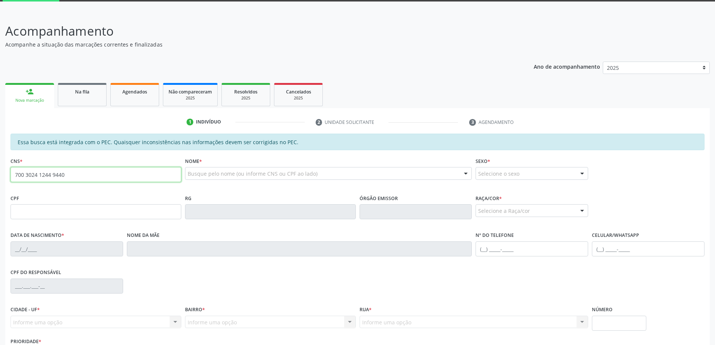
type input "700 3024 1244 9440"
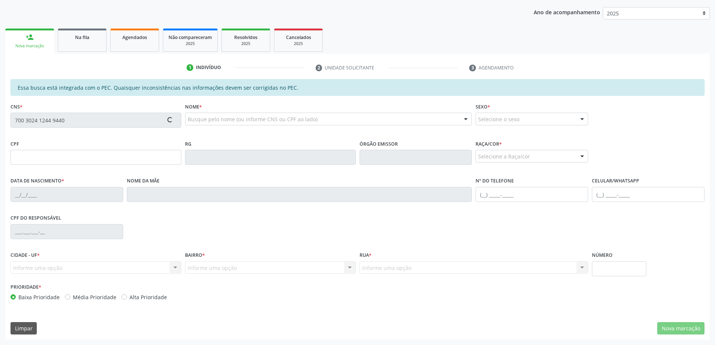
type input "142.987.234-96"
type input "19/01/2005"
type input "Silvia Rodrigues dos Santos Soares"
type input "(82) 98719-8187"
type input "120"
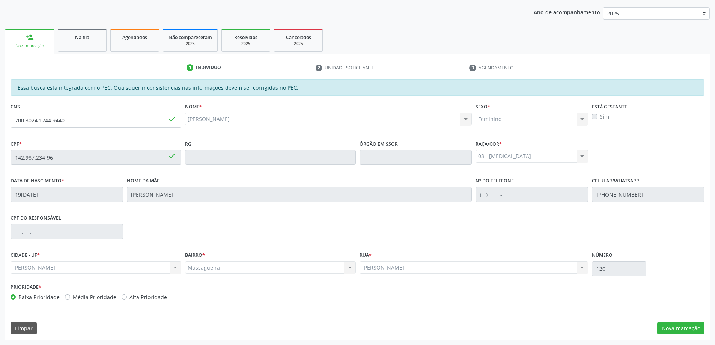
click at [686, 321] on div "Essa busca está integrada com o PEC. Quaisquer inconsistências nas informações …" at bounding box center [357, 209] width 704 height 260
click at [686, 322] on button "Nova marcação" at bounding box center [680, 328] width 47 height 13
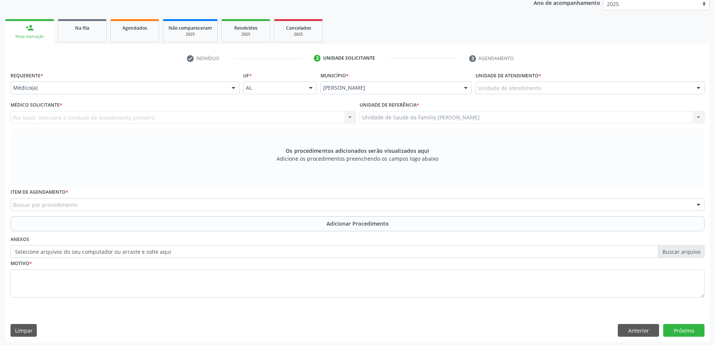
scroll to position [106, 0]
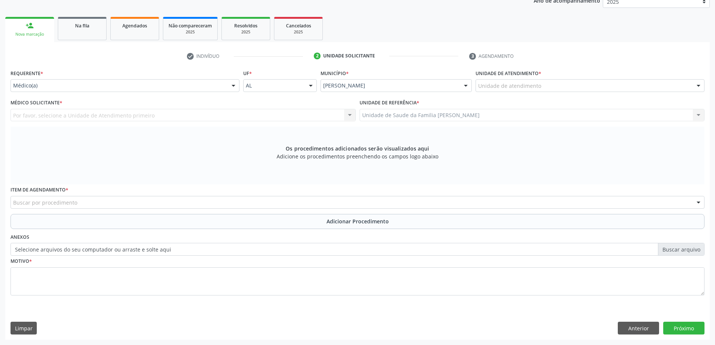
click at [236, 113] on div "Por favor, selecione a Unidade de Atendimento primeiro Nenhum resultado encontr…" at bounding box center [183, 115] width 345 height 13
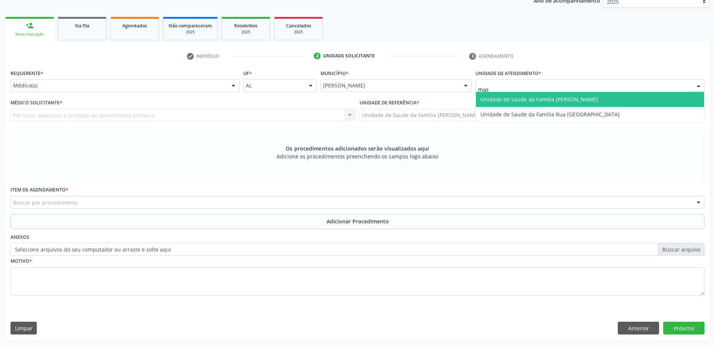
type input "mass"
click at [534, 96] on span "Unidade de Saude da Familia [PERSON_NAME]" at bounding box center [538, 99] width 117 height 7
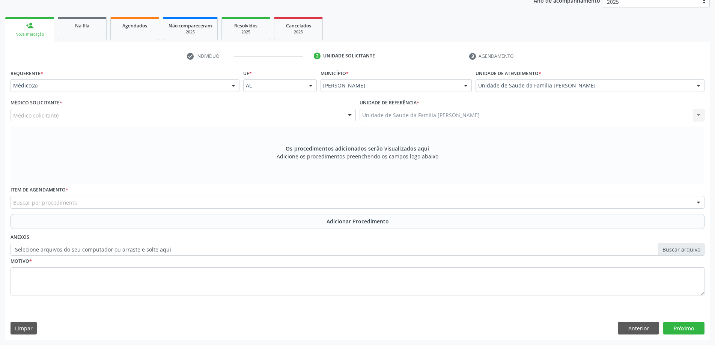
click at [131, 112] on div "Médico solicitante" at bounding box center [183, 115] width 345 height 13
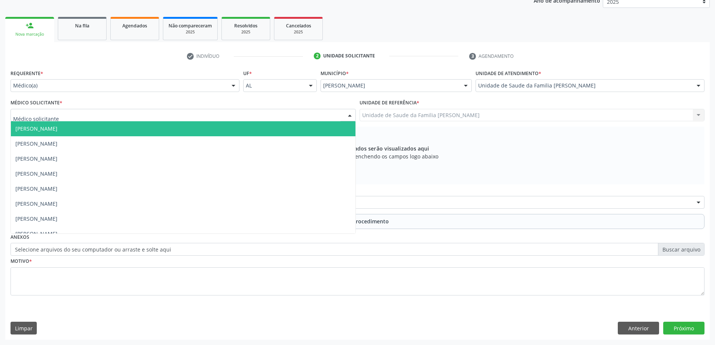
click at [344, 102] on div "Médico Solicitante * Annydalva Silva Oliveira Elizabeth Macario dos Santos Fabi…" at bounding box center [183, 109] width 345 height 24
click at [346, 114] on div at bounding box center [349, 115] width 11 height 13
click at [314, 120] on input "text" at bounding box center [176, 118] width 327 height 15
click at [313, 107] on div "Médico Solicitante * Annydalva Silva Oliveira Elizabeth Macario dos Santos Fabi…" at bounding box center [183, 109] width 345 height 24
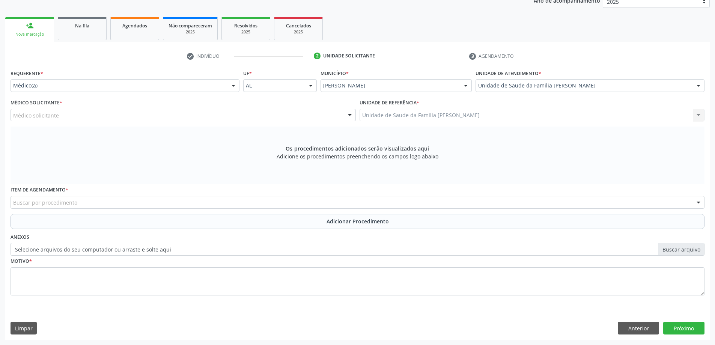
click at [315, 113] on div "Médico solicitante" at bounding box center [183, 115] width 345 height 13
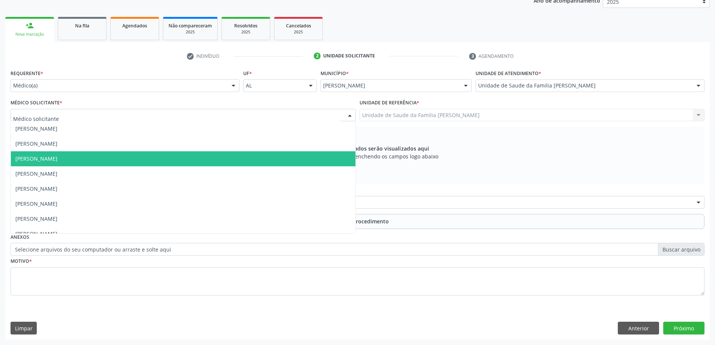
click at [26, 158] on span "[PERSON_NAME]" at bounding box center [36, 158] width 42 height 7
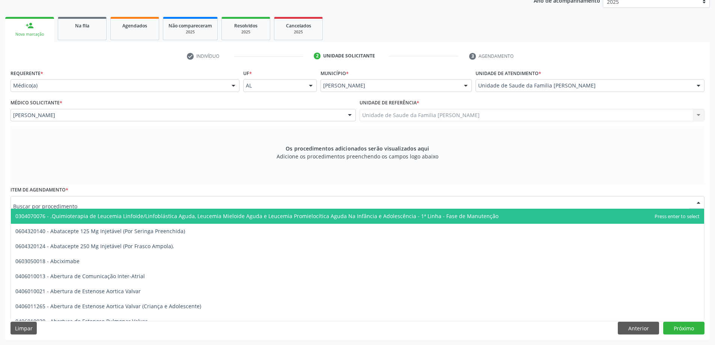
click at [209, 207] on div at bounding box center [358, 202] width 694 height 13
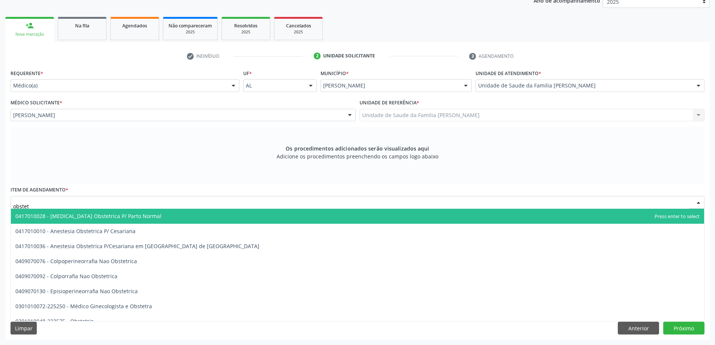
type input "obstetr"
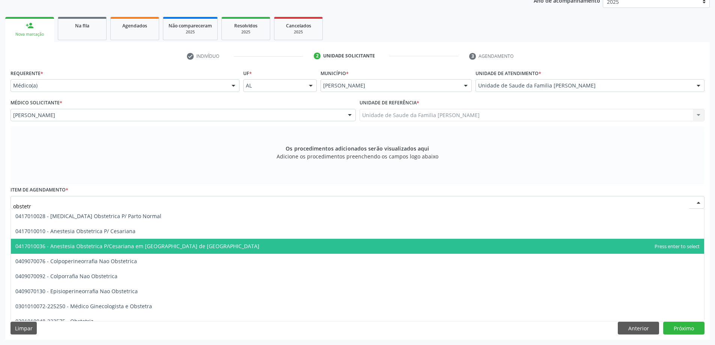
scroll to position [53, 0]
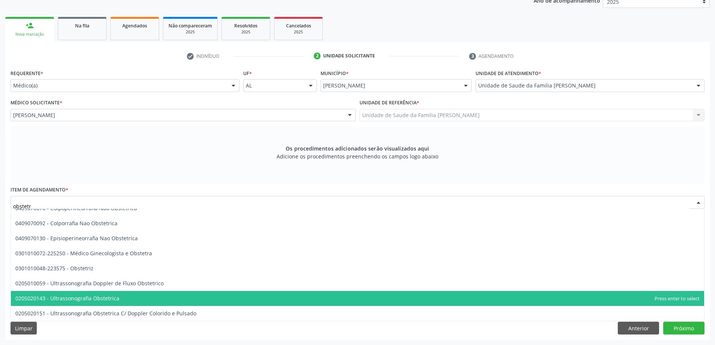
click at [54, 300] on span "0205020143 - Ultrassonografia Obstetrica" at bounding box center [67, 298] width 104 height 7
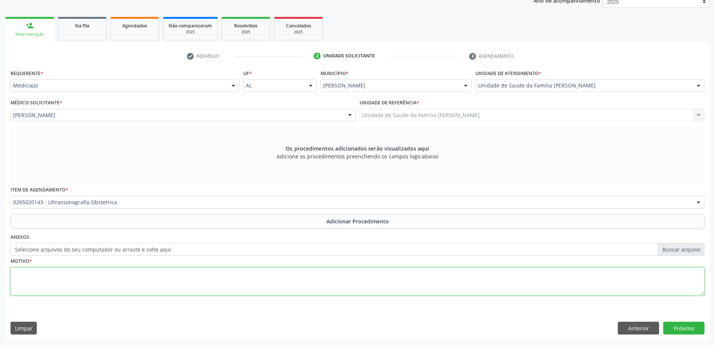
click at [206, 281] on textarea at bounding box center [358, 281] width 694 height 29
type textarea "a"
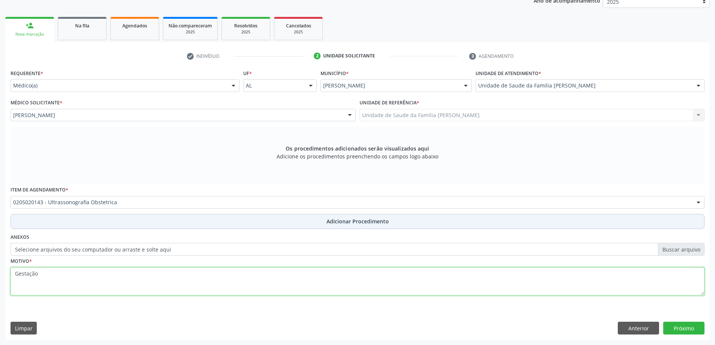
type textarea "Gestação"
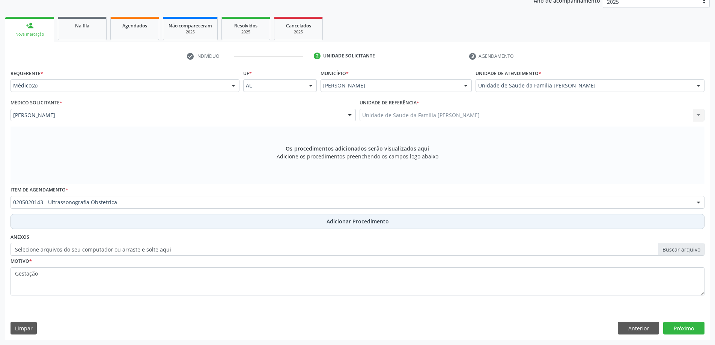
click at [220, 222] on button "Adicionar Procedimento" at bounding box center [358, 221] width 694 height 15
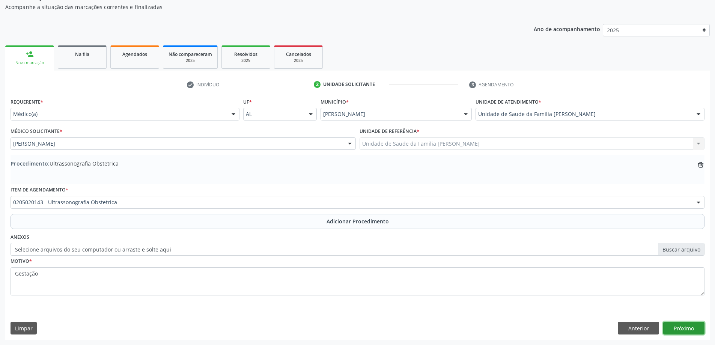
click at [683, 325] on button "Próximo" at bounding box center [683, 328] width 41 height 13
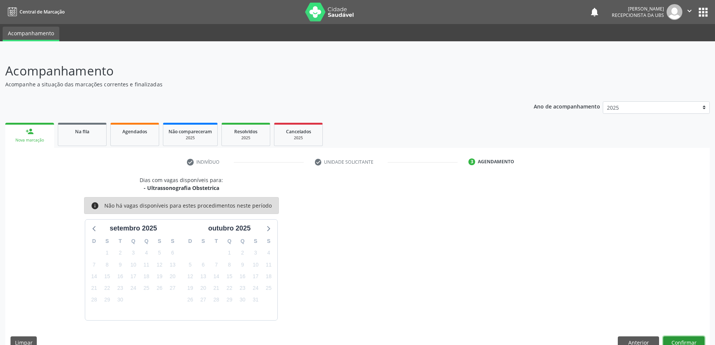
click at [673, 342] on button "Confirmar" at bounding box center [683, 342] width 41 height 13
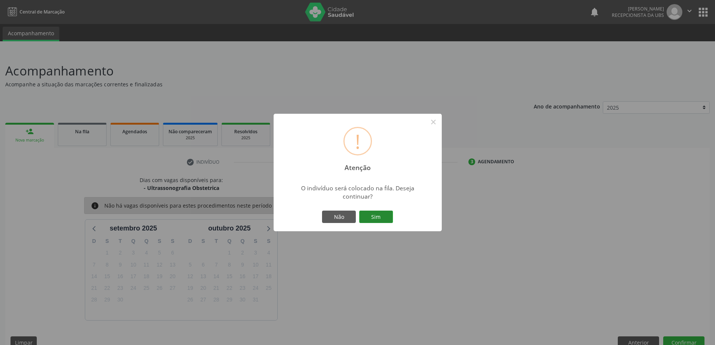
click at [380, 221] on button "Sim" at bounding box center [376, 216] width 34 height 13
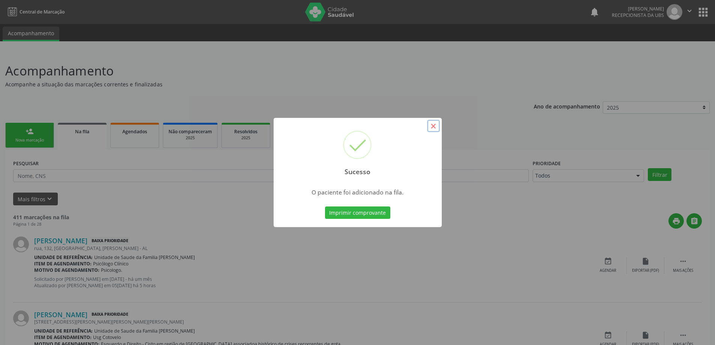
click at [431, 126] on button "×" at bounding box center [433, 126] width 13 height 13
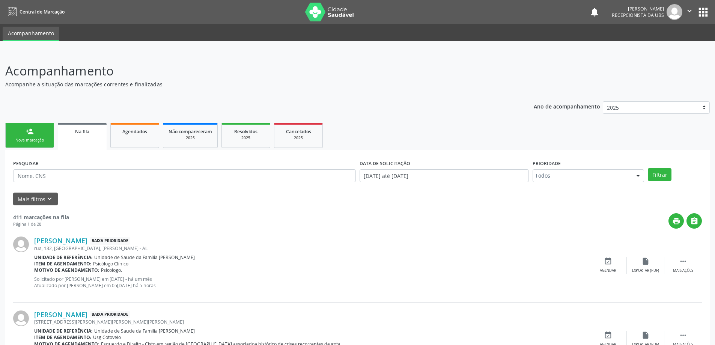
click at [26, 134] on div "person_add" at bounding box center [30, 131] width 8 height 8
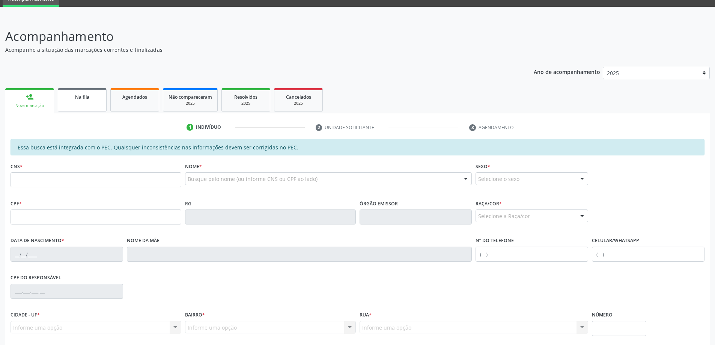
scroll to position [94, 0]
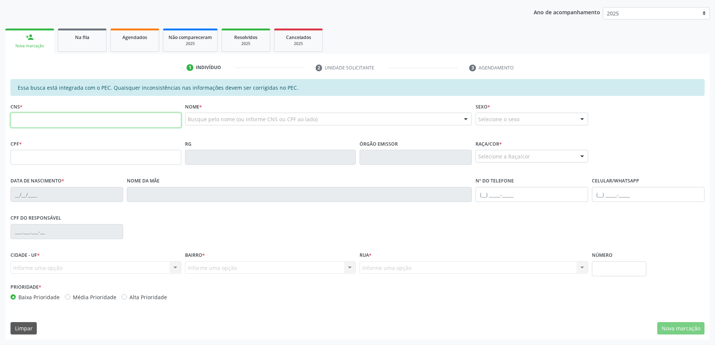
click at [65, 125] on input "text" at bounding box center [96, 120] width 171 height 15
click at [104, 108] on div "CNS *" at bounding box center [96, 114] width 171 height 27
click at [105, 113] on input "text" at bounding box center [96, 120] width 171 height 15
paste input "708 6085 3181 3381"
type input "708 6085 3181 3381"
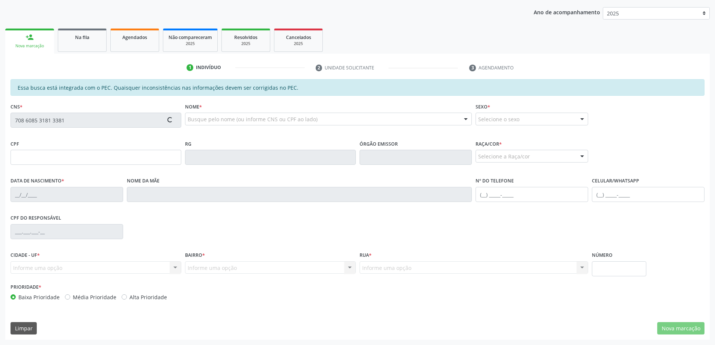
type input "030.854.554-00"
type input "14/05/1954"
type input "Julia Ferreira Nobre"
type input "(82) 8870-9722"
type input "168"
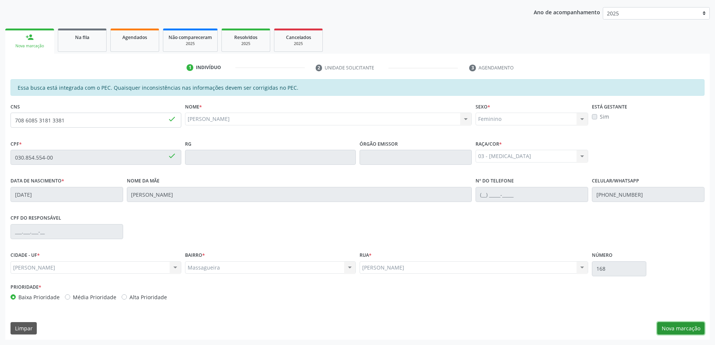
click at [687, 329] on button "Nova marcação" at bounding box center [680, 328] width 47 height 13
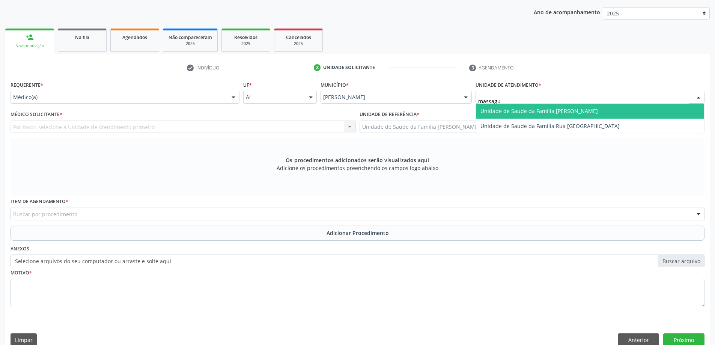
type input "massague"
click at [511, 109] on span "Unidade de Saude da Familia [PERSON_NAME]" at bounding box center [538, 110] width 117 height 7
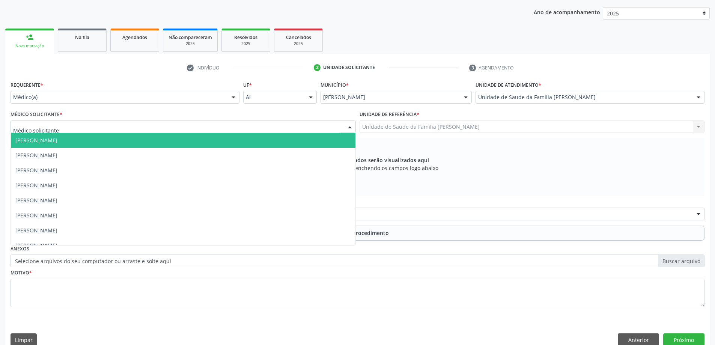
click at [189, 123] on div at bounding box center [183, 126] width 345 height 13
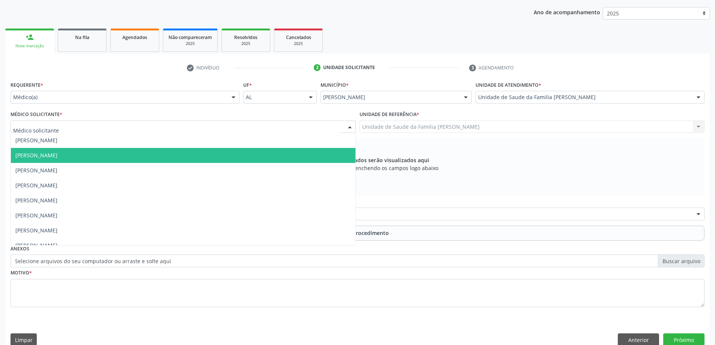
click at [107, 152] on span "[PERSON_NAME]" at bounding box center [183, 155] width 344 height 15
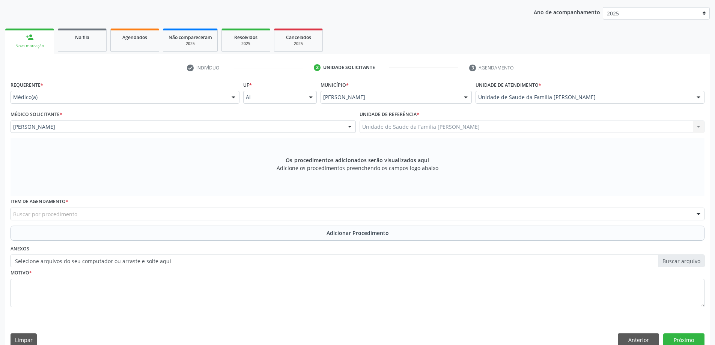
click at [403, 130] on div "Unidade de Saude da Familia Massagueira Unidade de Saude da Familia Massagueira…" at bounding box center [531, 126] width 345 height 13
click at [118, 210] on div "Buscar por procedimento" at bounding box center [358, 213] width 694 height 13
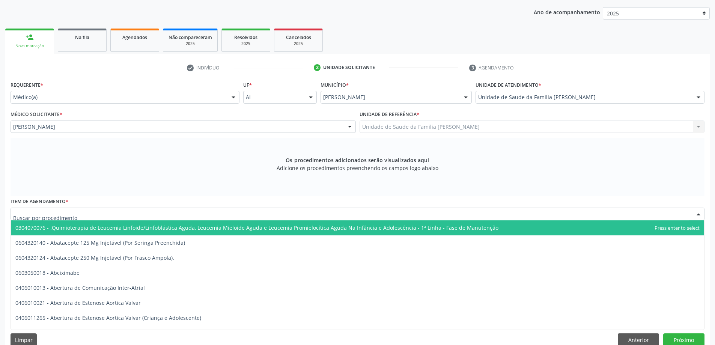
scroll to position [106, 0]
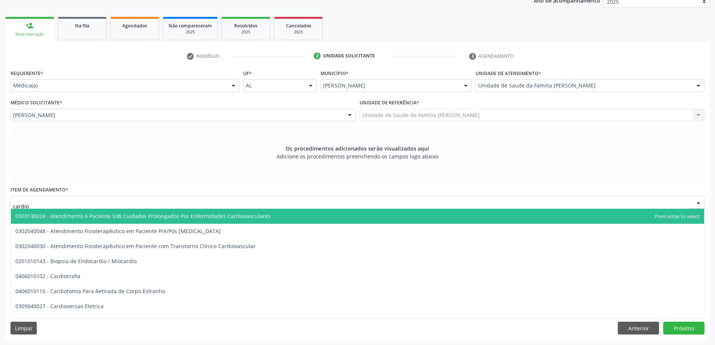
type input "cardiol"
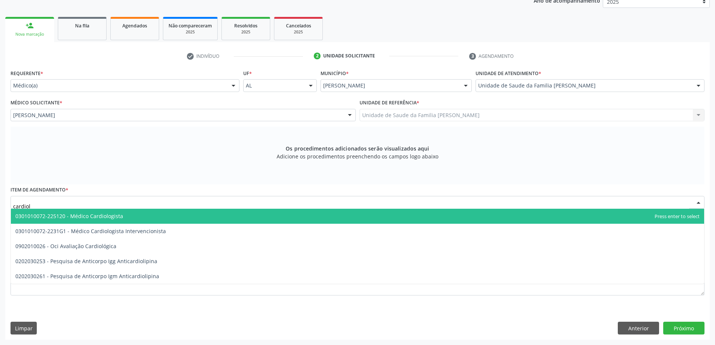
click at [125, 222] on span "0301010072-225120 - Médico Cardiologista" at bounding box center [357, 216] width 693 height 15
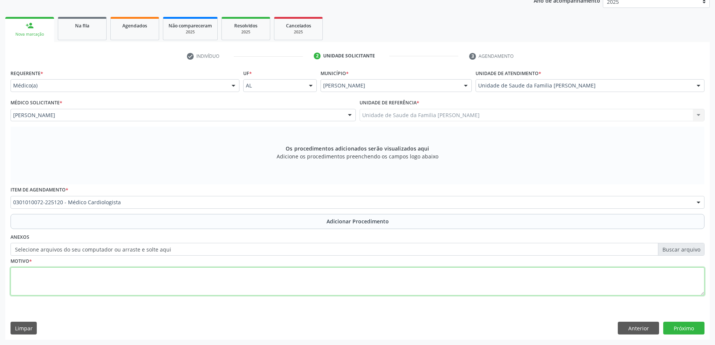
click at [139, 274] on textarea at bounding box center [358, 281] width 694 height 29
type textarea "Relata ter feito uso de Benzetacil a cada 21 dias, durante cerca de 2 anos, e i…"
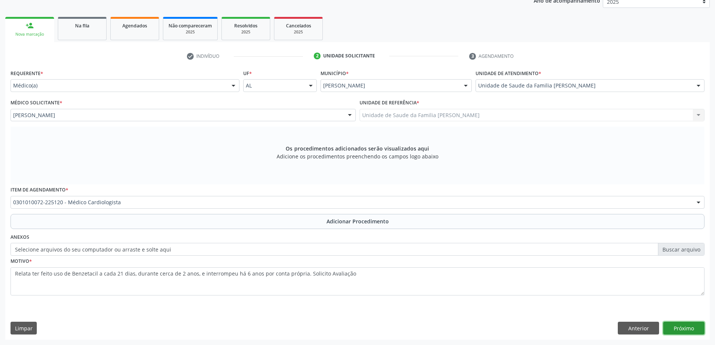
click at [685, 325] on button "Próximo" at bounding box center [683, 328] width 41 height 13
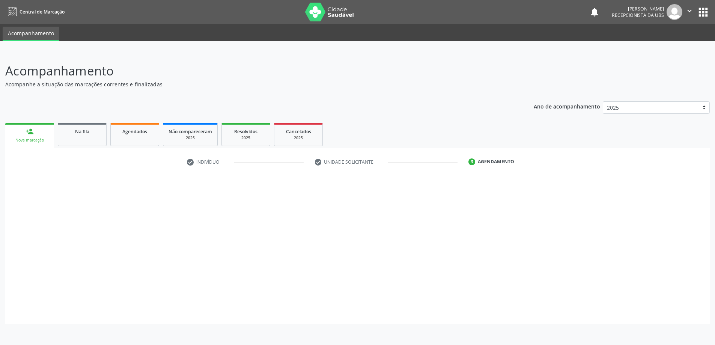
scroll to position [0, 0]
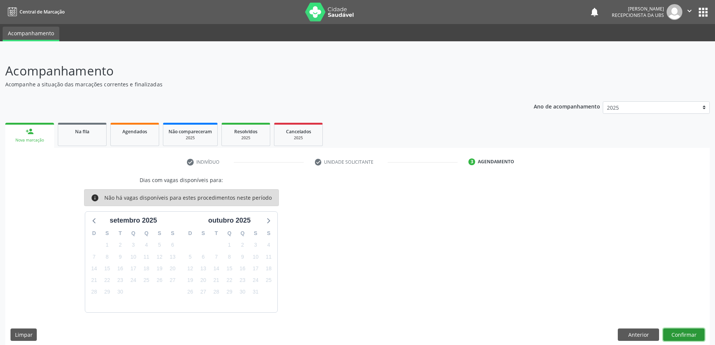
click at [692, 331] on button "Confirmar" at bounding box center [683, 334] width 41 height 13
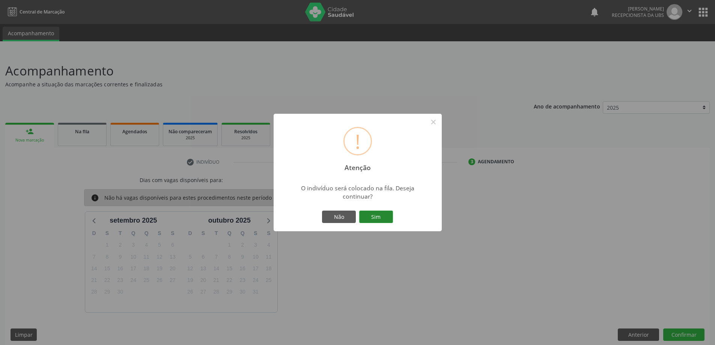
click at [382, 218] on button "Sim" at bounding box center [376, 216] width 34 height 13
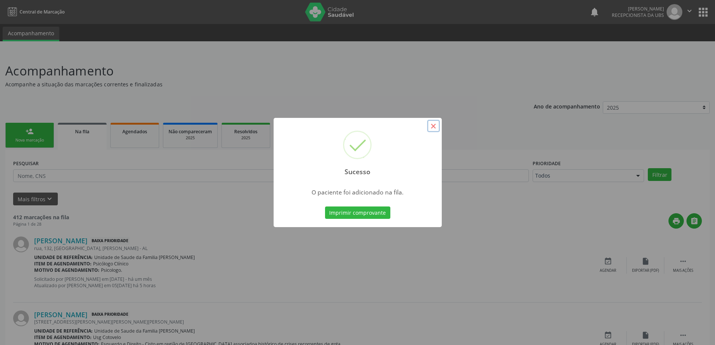
click at [436, 126] on button "×" at bounding box center [433, 126] width 13 height 13
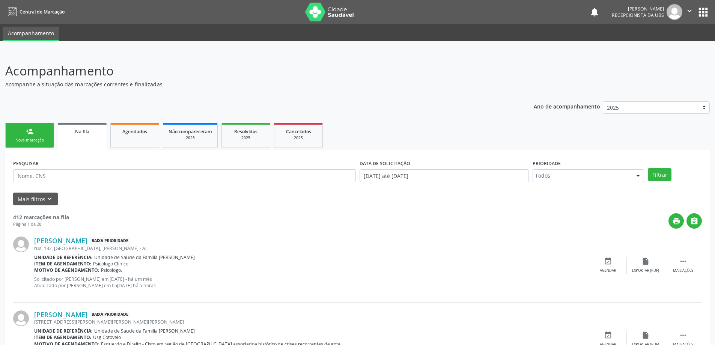
click at [44, 125] on link "person_add Nova marcação" at bounding box center [29, 135] width 49 height 25
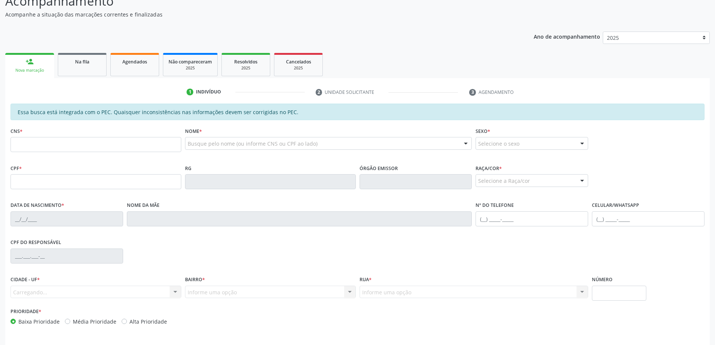
scroll to position [94, 0]
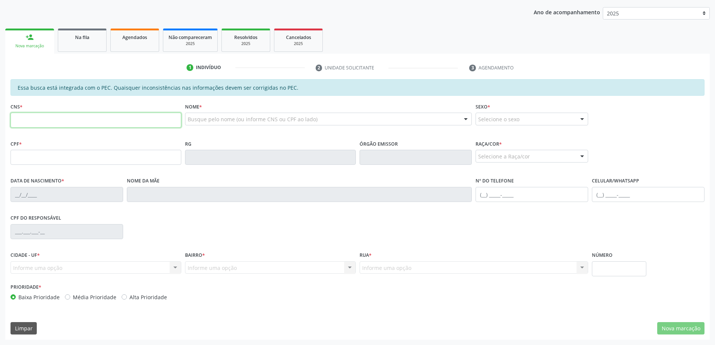
click at [164, 126] on input "text" at bounding box center [96, 120] width 171 height 15
paste input "704 0068 4628 2669"
type input "704 0068 4628 2669"
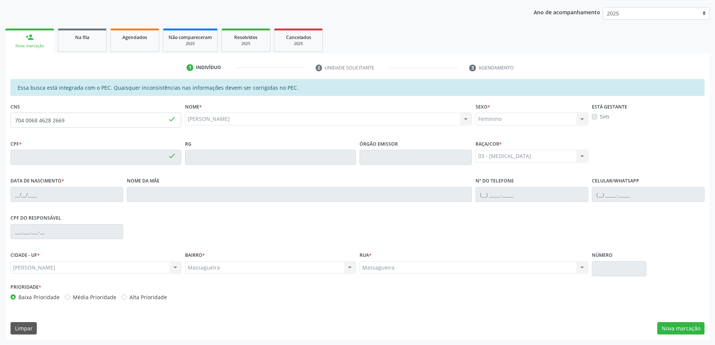
type input "118.536.154-55"
type input "21/03/1995"
type input "Elizabete Barros Silverio"
type input "(82) 9369-7795"
type input "S/N"
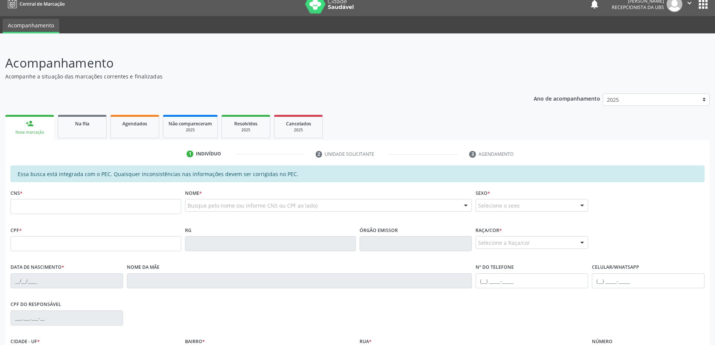
scroll to position [94, 0]
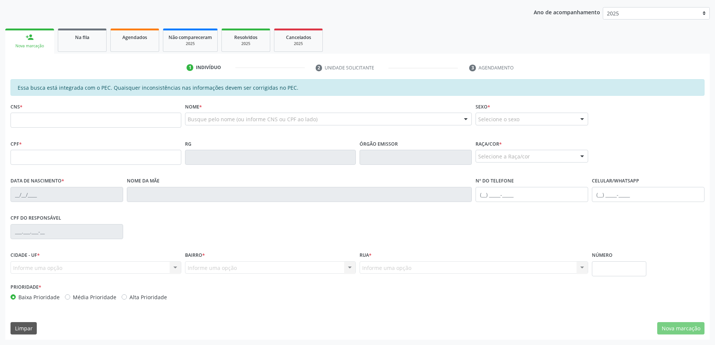
drag, startPoint x: 61, startPoint y: 120, endPoint x: 16, endPoint y: 114, distance: 45.4
click at [16, 114] on input "text" at bounding box center [96, 120] width 171 height 15
type input "705 0018 4554 7859"
type input "081.778.184-65"
type input "[DATE]"
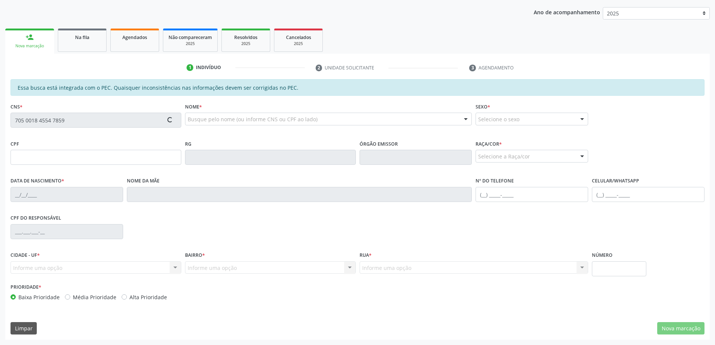
type input "[PERSON_NAME]"
type input "[PHONE_NUMBER]"
type input "S/N"
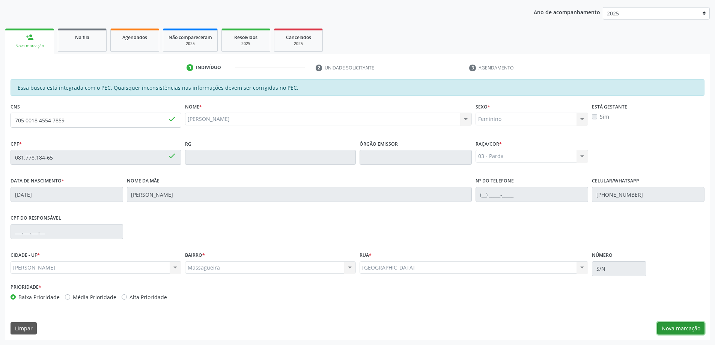
click at [665, 323] on button "Nova marcação" at bounding box center [680, 328] width 47 height 13
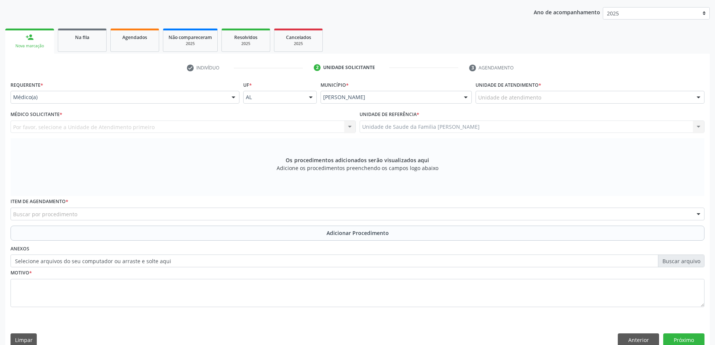
click at [513, 88] on label "Unidade de atendimento *" at bounding box center [508, 85] width 66 height 12
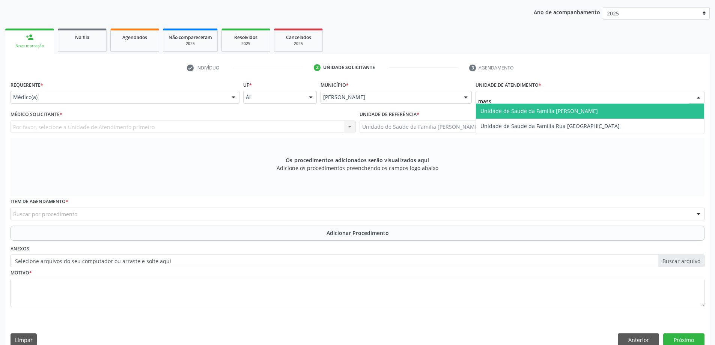
type input "massa"
click at [513, 109] on span "Unidade de Saude da Familia [PERSON_NAME]" at bounding box center [538, 110] width 117 height 7
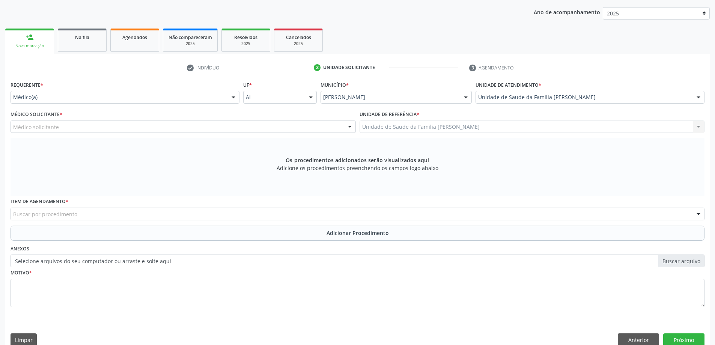
click at [120, 126] on div "Médico solicitante" at bounding box center [183, 126] width 345 height 13
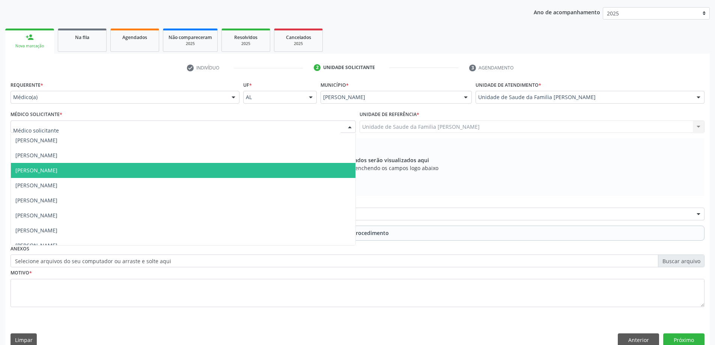
click at [99, 174] on span "[PERSON_NAME]" at bounding box center [183, 170] width 344 height 15
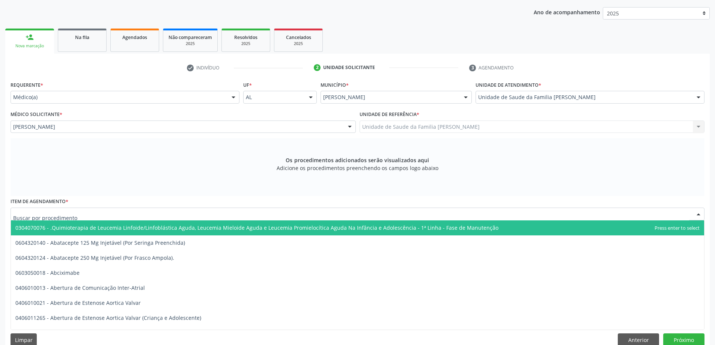
click at [110, 218] on div at bounding box center [358, 213] width 694 height 13
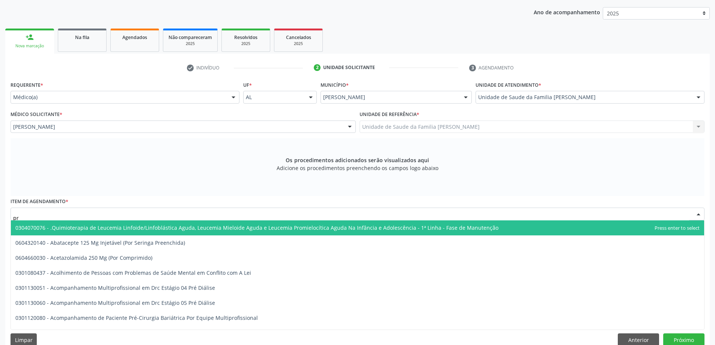
type input "p"
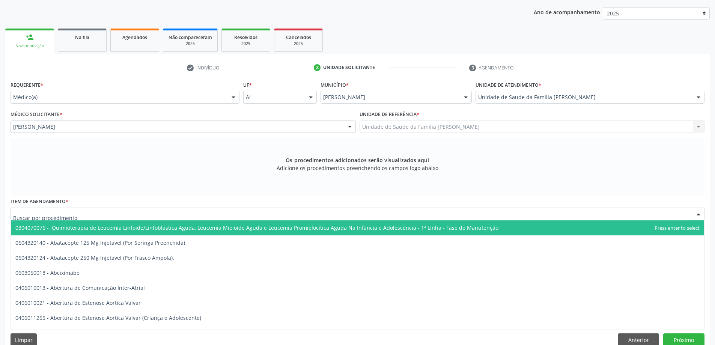
click at [72, 158] on div "Os procedimentos adicionados serão visualizados aqui Adicione os procedimentos …" at bounding box center [358, 167] width 694 height 58
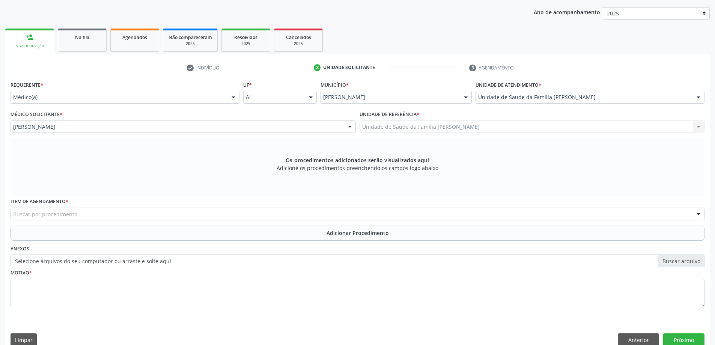
scroll to position [106, 0]
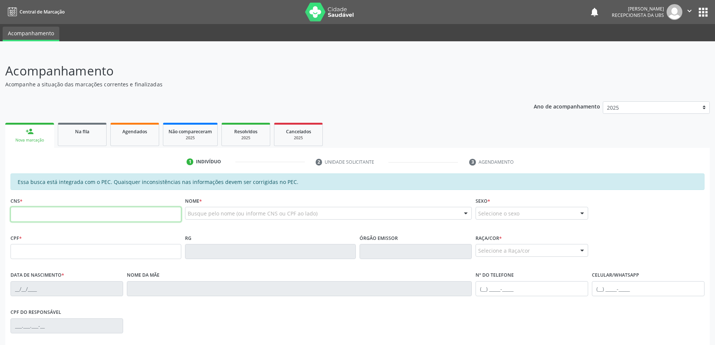
click at [84, 214] on input "text" at bounding box center [96, 214] width 171 height 15
paste input "706 7035 7883 0310"
type input "706 7035 7883 0310"
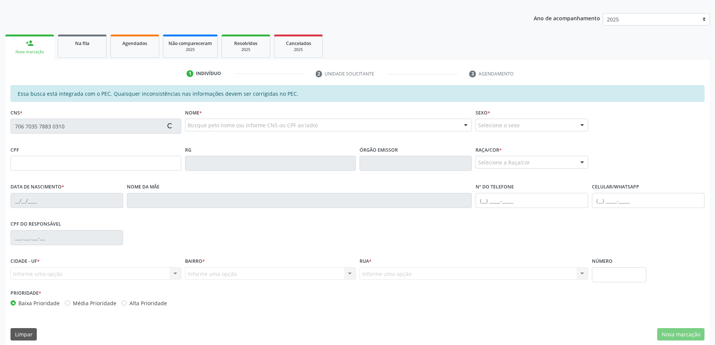
scroll to position [94, 0]
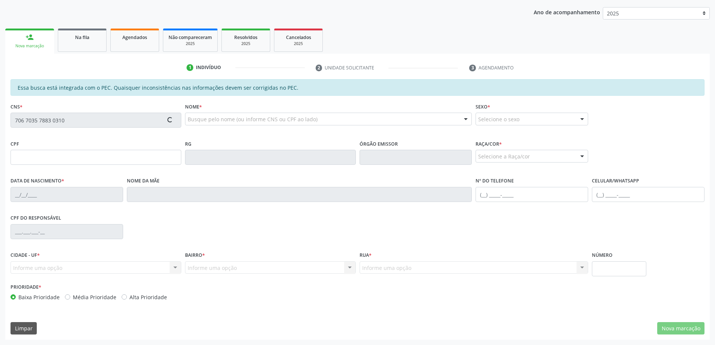
type input "149.057.904-41"
type input "[DATE]"
type input "[PERSON_NAME] do Carmo"
type input "[PHONE_NUMBER]"
type input "S/N"
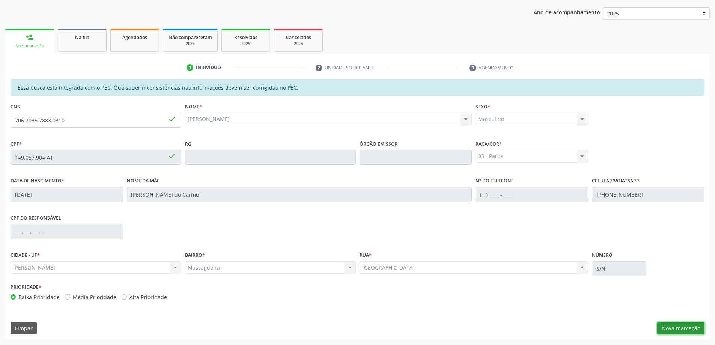
click at [689, 329] on button "Nova marcação" at bounding box center [680, 328] width 47 height 13
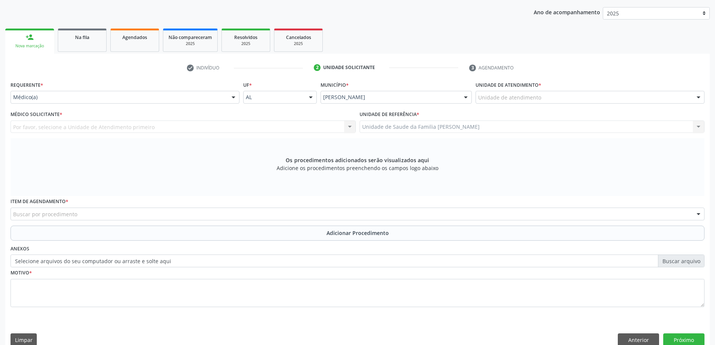
click at [383, 126] on div "Unidade de Saude da Familia Massagueira Unidade de Saude da Familia Massagueira…" at bounding box center [531, 126] width 345 height 13
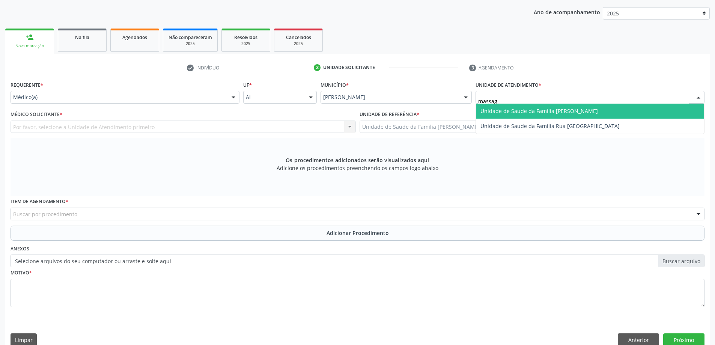
type input "massagu"
click at [526, 105] on span "Unidade de Saude da Familia [PERSON_NAME]" at bounding box center [590, 111] width 228 height 15
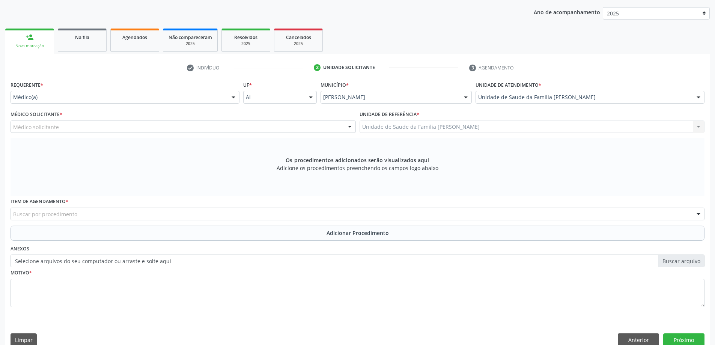
click at [164, 131] on div "Médico solicitante" at bounding box center [183, 126] width 345 height 13
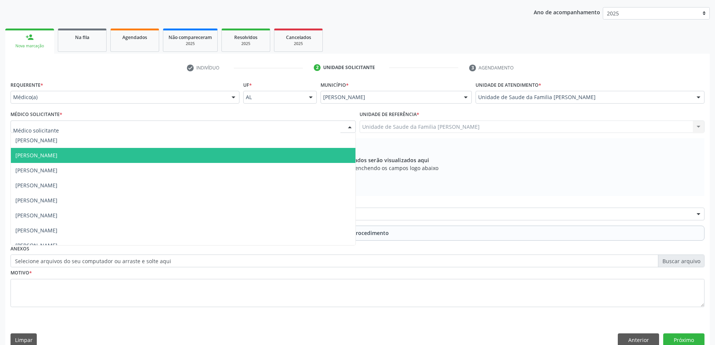
click at [162, 157] on span "[PERSON_NAME]" at bounding box center [183, 155] width 344 height 15
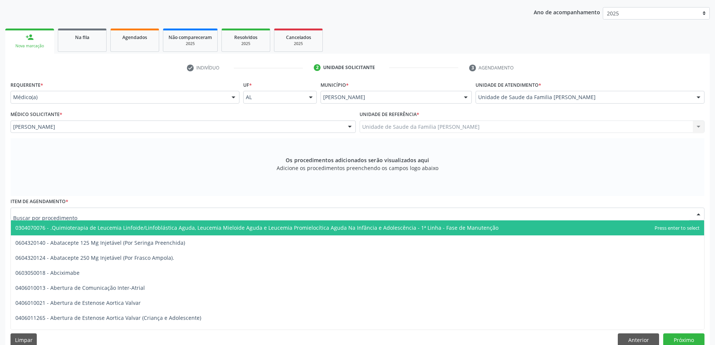
click at [206, 211] on div at bounding box center [358, 213] width 694 height 13
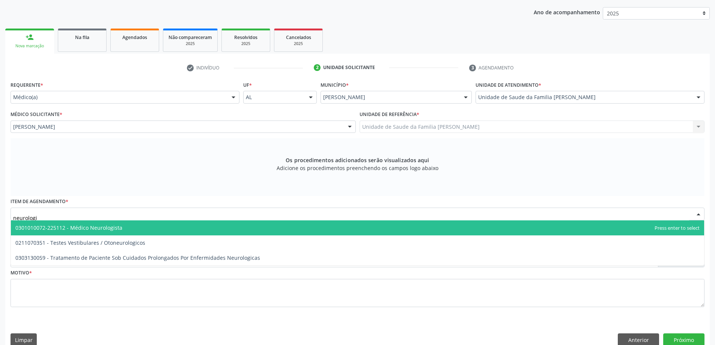
type input "neurolog"
click at [123, 227] on span "0301010072-225112 - Médico Neurologista" at bounding box center [357, 227] width 693 height 15
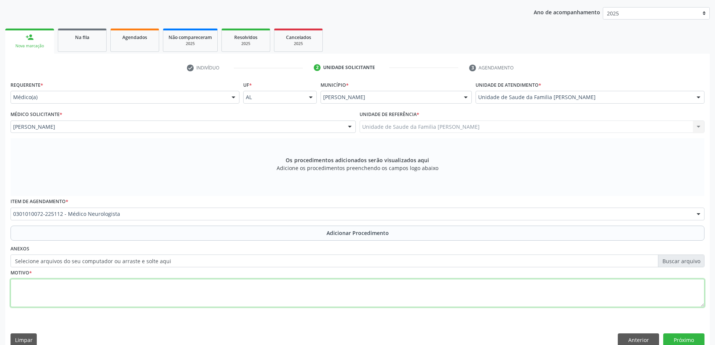
click at [90, 293] on textarea at bounding box center [358, 293] width 694 height 29
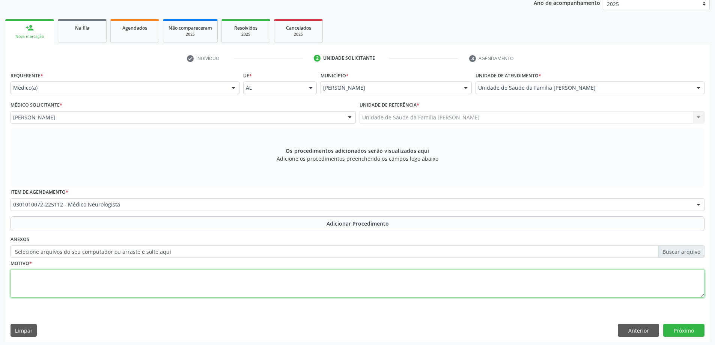
scroll to position [106, 0]
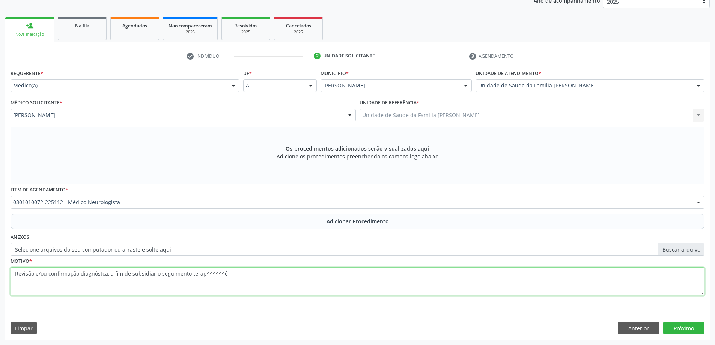
click at [217, 273] on textarea "Revisão e/ou confirmação diagnóstca, a fim de subsidiar o seguimento terap^^^^^…" at bounding box center [358, 281] width 694 height 29
click at [218, 273] on textarea "Revisão e/ou confirmação diagnóstca, a fim de subsidiar o seguimento terap^^^^^…" at bounding box center [358, 281] width 694 height 29
click at [218, 273] on textarea "Revisão e/ou confirmação diagnóstca, a fim de subsidiar o seguimento terapê" at bounding box center [358, 281] width 694 height 29
click at [99, 272] on textarea "Revisão e/ou confirmação diagnóstca, a fim de subsidiar o seguimento terapêutic…" at bounding box center [358, 281] width 694 height 29
click at [102, 274] on textarea "Revisão e/ou confirmação diagnóstca, a fim de subsidiar o seguimento terapêutic…" at bounding box center [358, 281] width 694 height 29
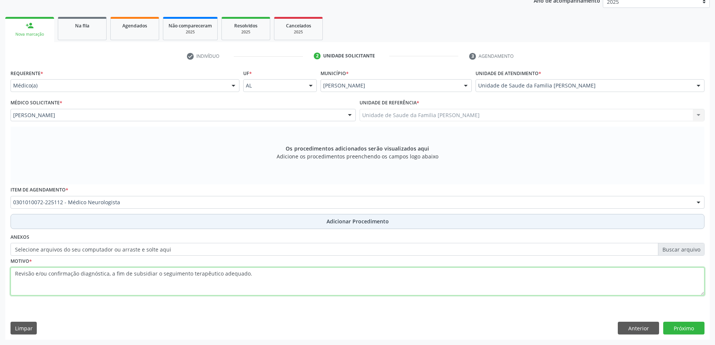
type textarea "Revisão e/ou confirmação diagnóstica, a fim de subsidiar o seguimento terapêuti…"
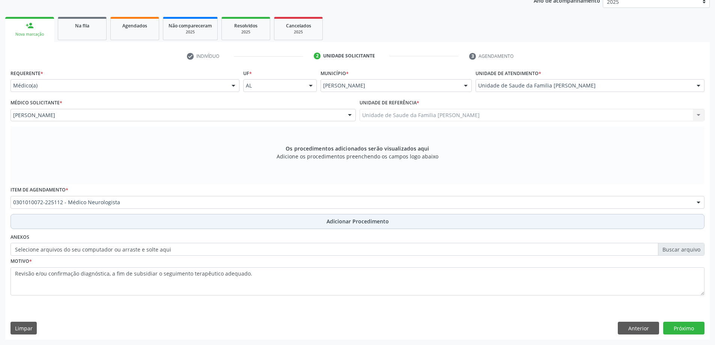
click at [359, 215] on button "Adicionar Procedimento" at bounding box center [358, 221] width 694 height 15
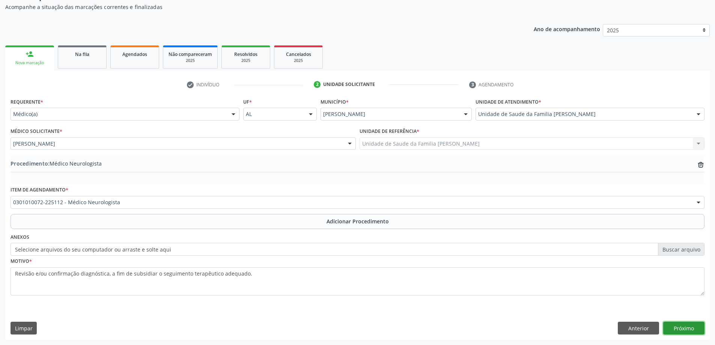
click at [680, 326] on button "Próximo" at bounding box center [683, 328] width 41 height 13
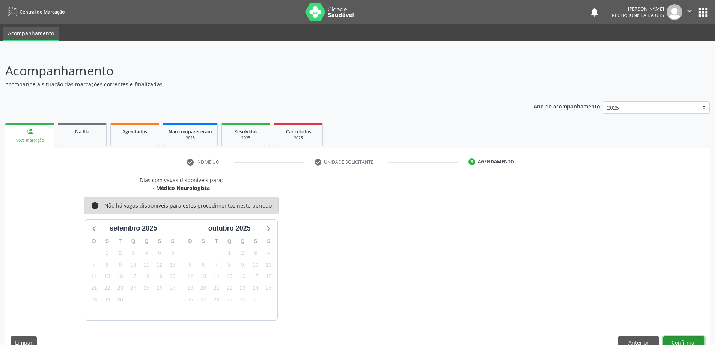
click at [680, 338] on button "Confirmar" at bounding box center [683, 342] width 41 height 13
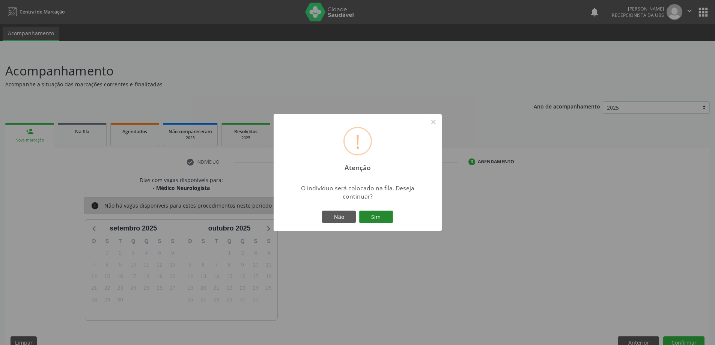
click at [372, 222] on button "Sim" at bounding box center [376, 216] width 34 height 13
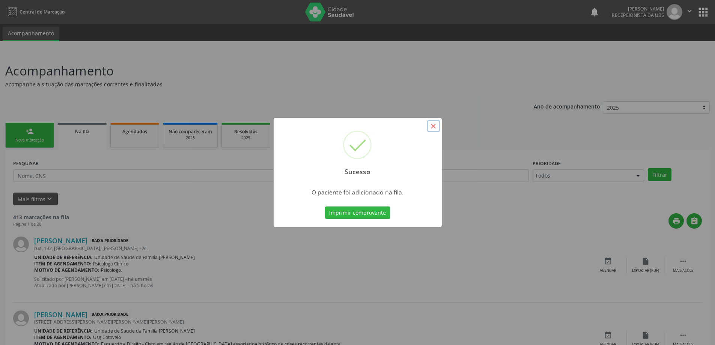
click at [438, 122] on button "×" at bounding box center [433, 126] width 13 height 13
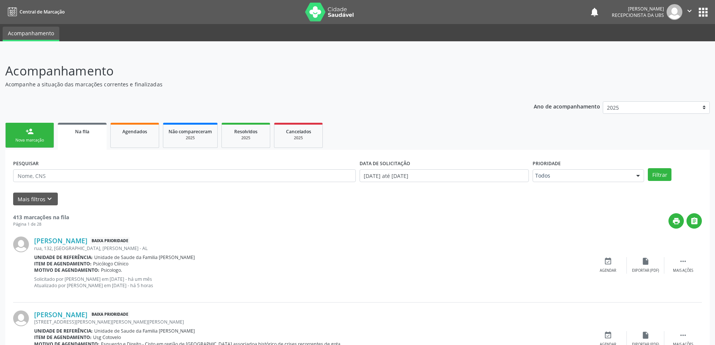
click at [23, 133] on link "person_add Nova marcação" at bounding box center [29, 135] width 49 height 25
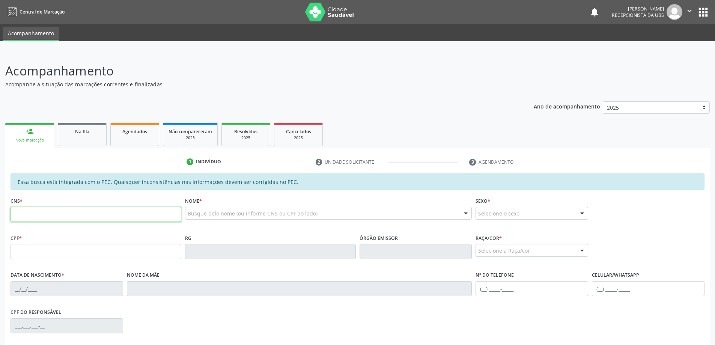
click at [63, 218] on input "text" at bounding box center [96, 214] width 171 height 15
paste input "708 5070 7317 8480"
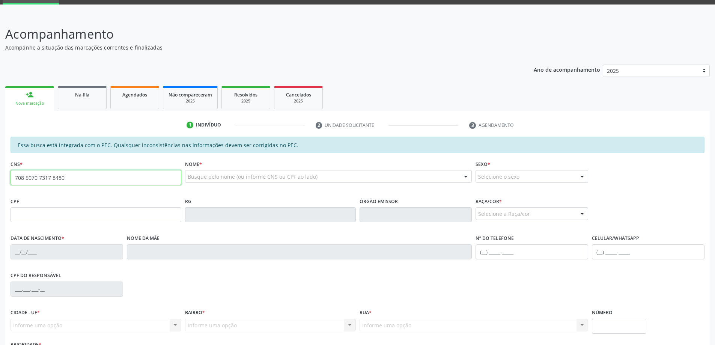
type input "708 5070 7317 8480"
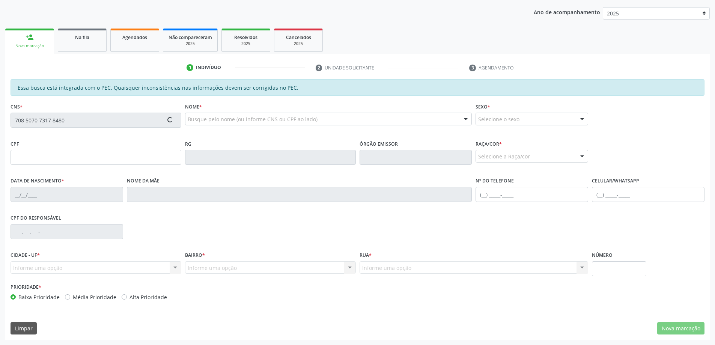
type input "181.239.064-55"
type input "11/04/2022"
type input "Sidirleide dos Santos"
type input "(82) 98714-2388"
type input "S/N"
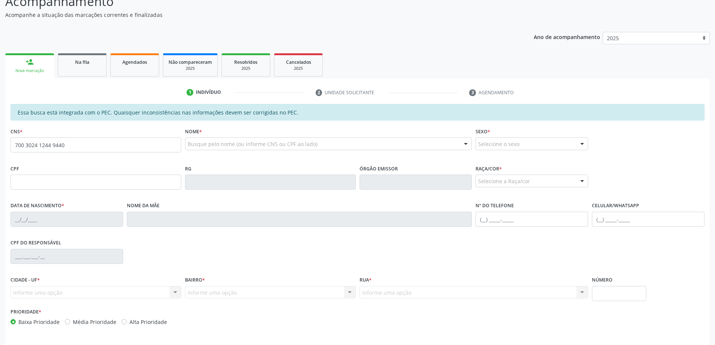
type input "700 3024 1244 9440"
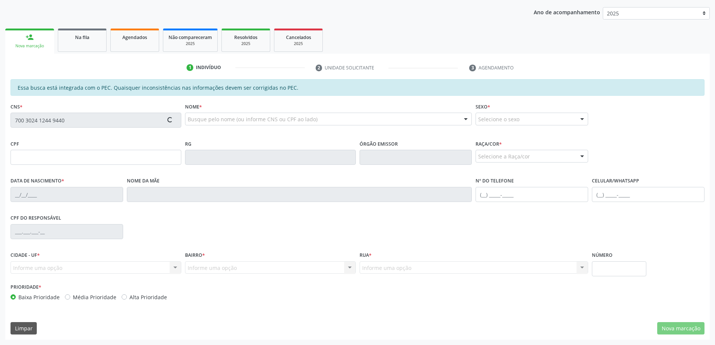
type input "142.987.234-96"
type input "1[DATE]"
type input "[PERSON_NAME]"
type input "[PHONE_NUMBER]"
type input "120"
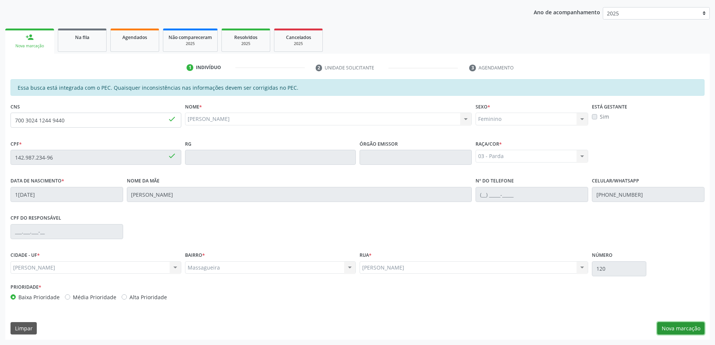
click at [669, 332] on button "Nova marcação" at bounding box center [680, 328] width 47 height 13
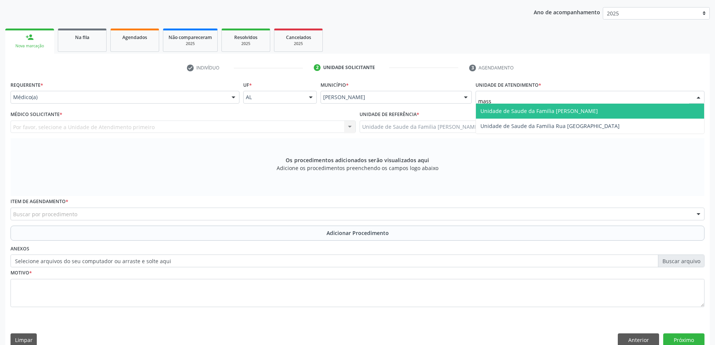
type input "massa"
click at [522, 105] on span "Unidade de Saude da Familia [PERSON_NAME]" at bounding box center [590, 111] width 228 height 15
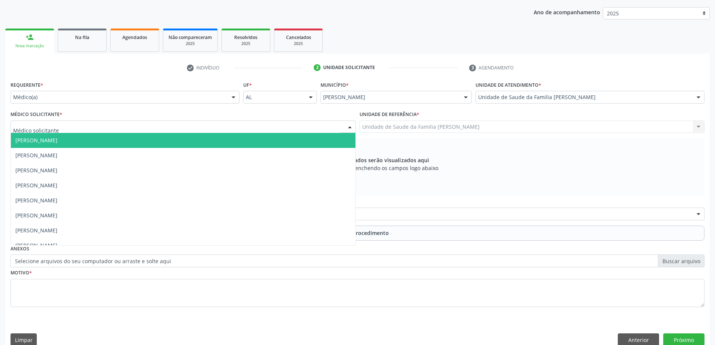
click at [44, 131] on div at bounding box center [183, 126] width 345 height 13
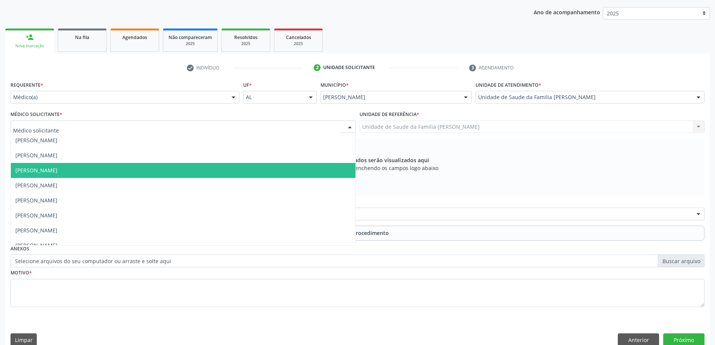
click at [52, 168] on span "[PERSON_NAME]" at bounding box center [36, 170] width 42 height 7
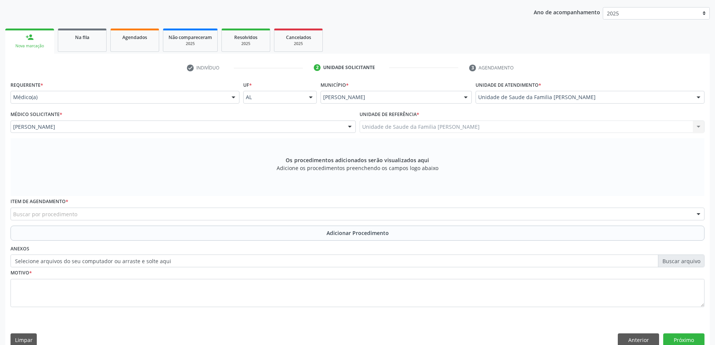
click at [271, 215] on div "Buscar por procedimento" at bounding box center [358, 213] width 694 height 13
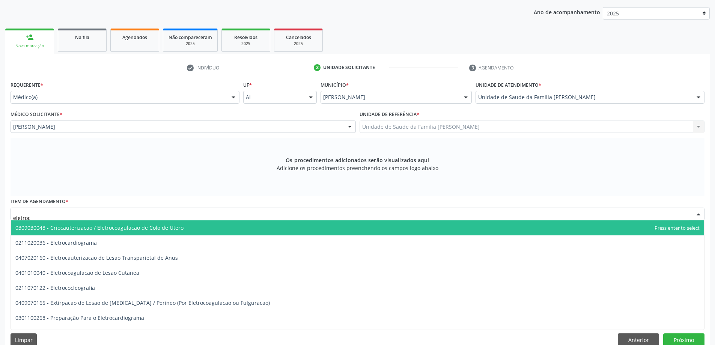
type input "eletroca"
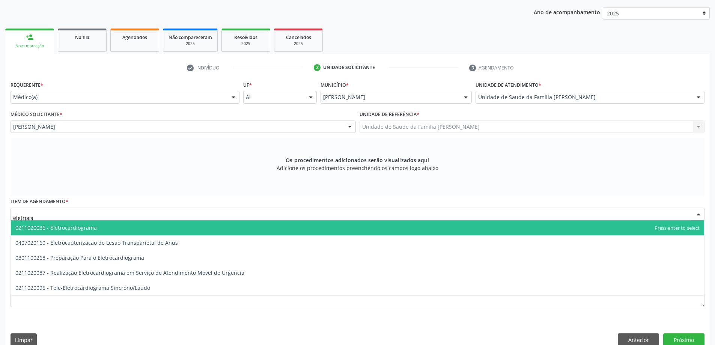
click at [90, 227] on span "0211020036 - Eletrocardiograma" at bounding box center [55, 227] width 81 height 7
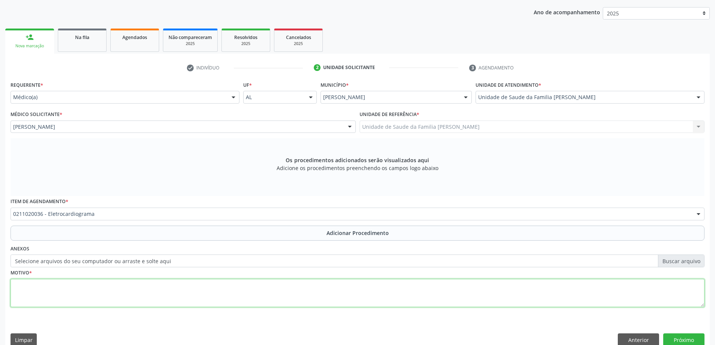
click at [83, 293] on textarea at bounding box center [358, 293] width 694 height 29
click at [18, 284] on textarea "palpitações" at bounding box center [358, 293] width 694 height 29
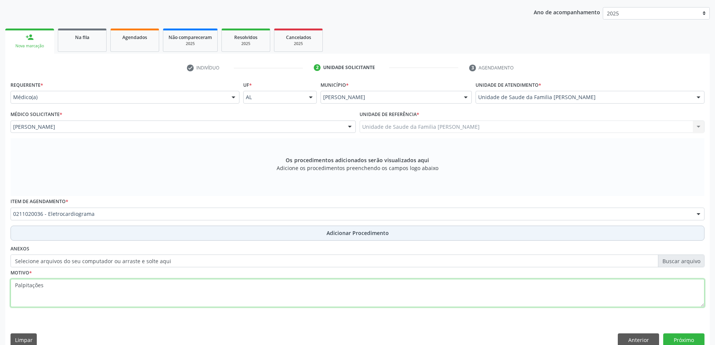
type textarea "Palpitações"
click at [165, 227] on button "Adicionar Procedimento" at bounding box center [358, 232] width 694 height 15
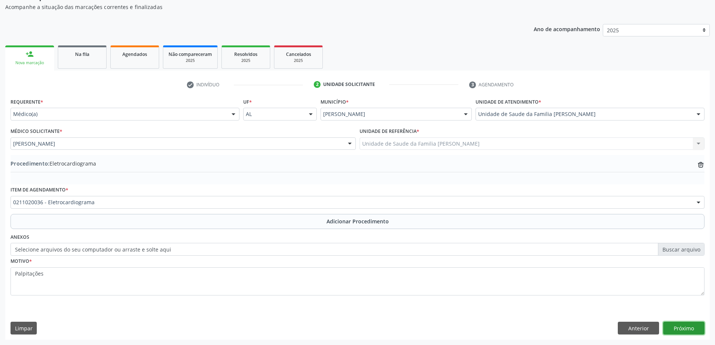
click at [674, 328] on button "Próximo" at bounding box center [683, 328] width 41 height 13
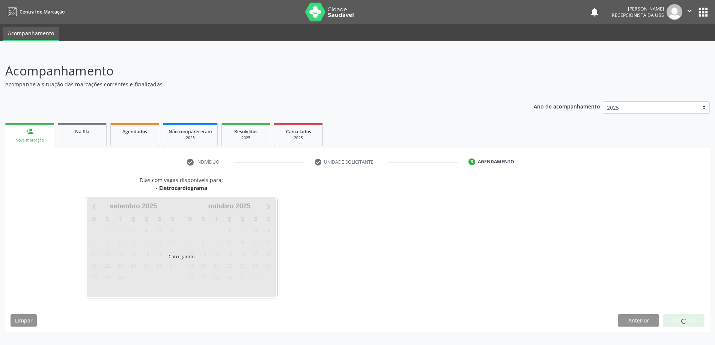
scroll to position [0, 0]
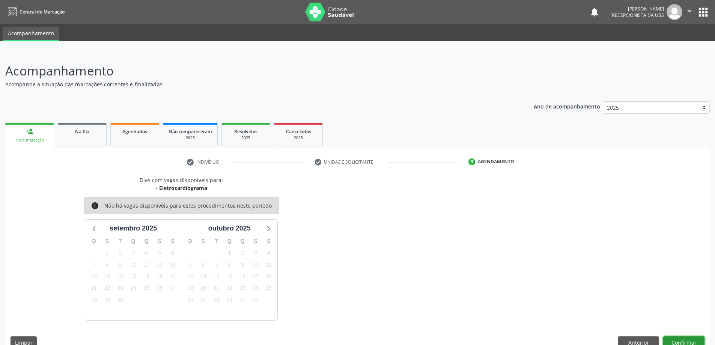
click at [676, 341] on button "Confirmar" at bounding box center [683, 342] width 41 height 13
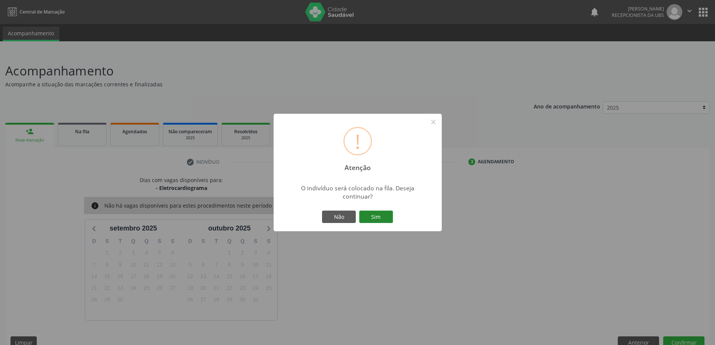
click at [384, 220] on button "Sim" at bounding box center [376, 216] width 34 height 13
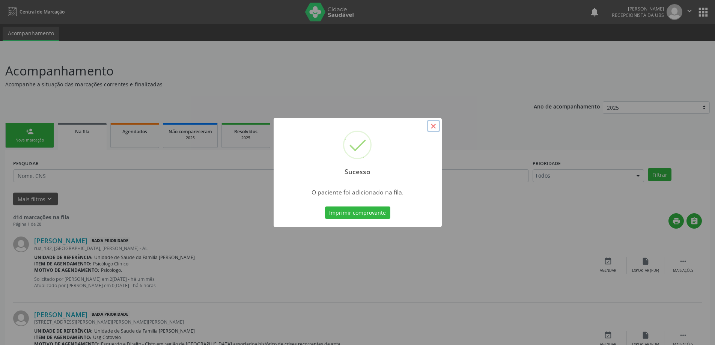
click at [436, 127] on button "×" at bounding box center [433, 126] width 13 height 13
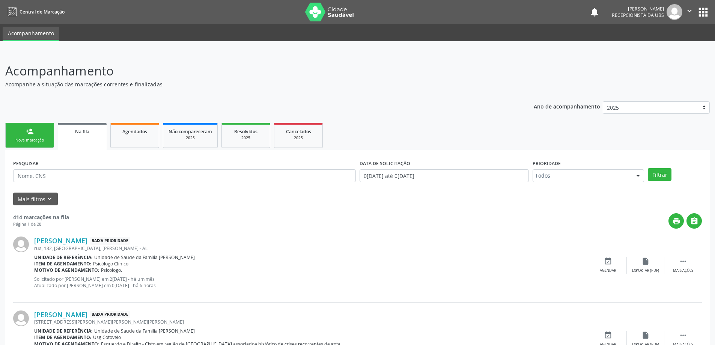
click at [48, 130] on link "person_add Nova marcação" at bounding box center [29, 135] width 49 height 25
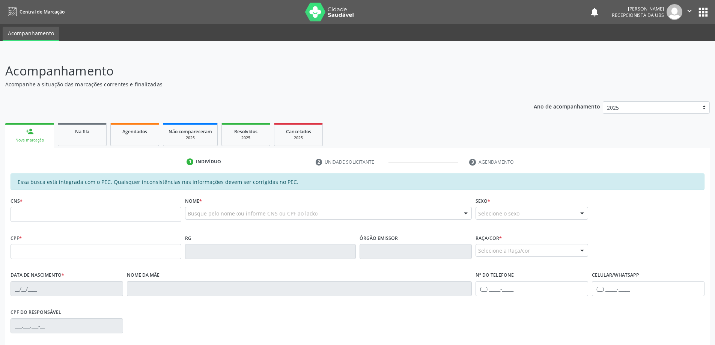
scroll to position [94, 0]
